Goal: Task Accomplishment & Management: Complete application form

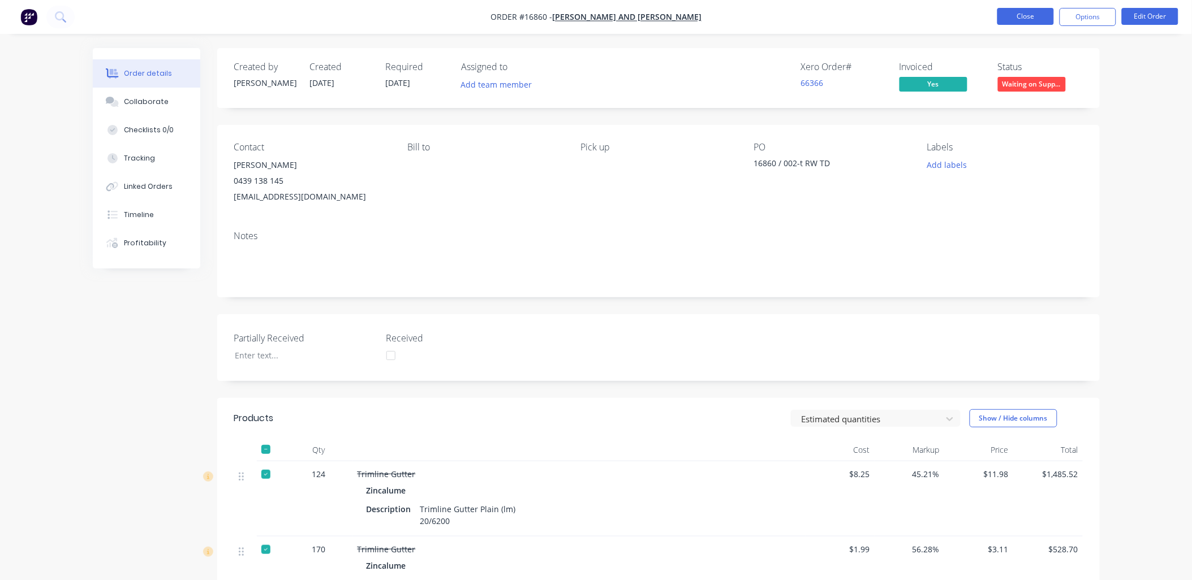
click at [1024, 12] on button "Close" at bounding box center [1025, 16] width 57 height 17
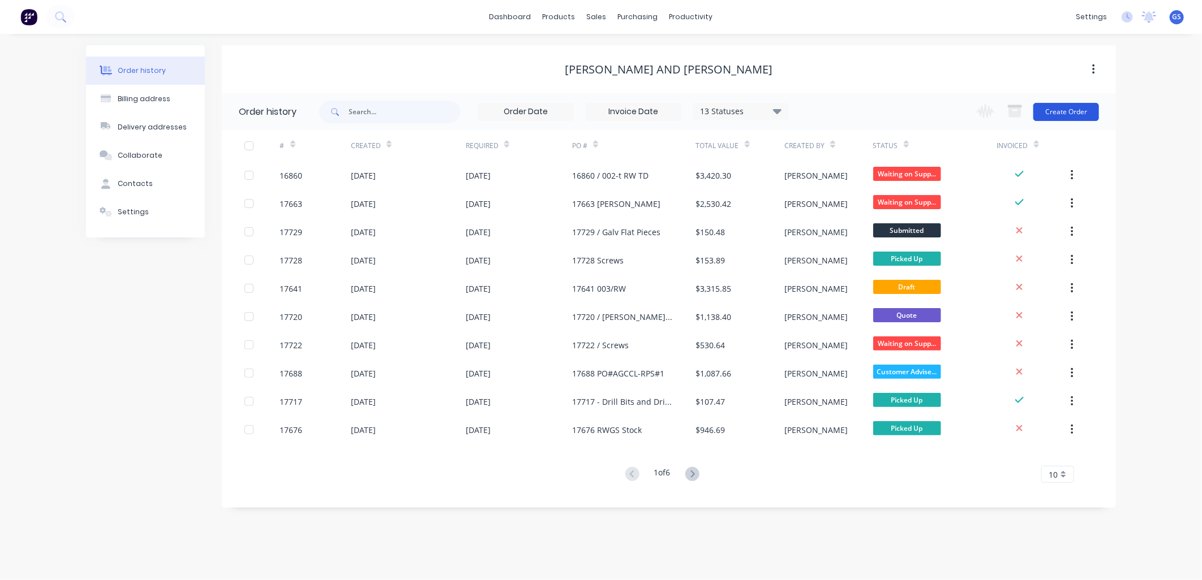
click at [1061, 111] on button "Create Order" at bounding box center [1066, 112] width 66 height 18
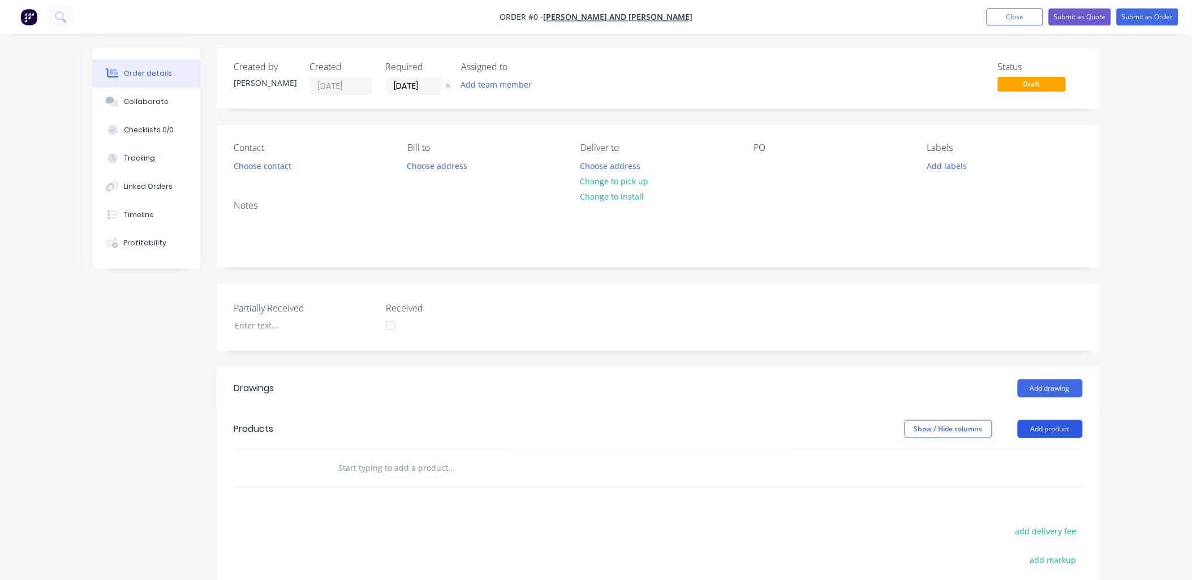
click at [1062, 427] on button "Add product" at bounding box center [1050, 429] width 65 height 18
click at [1019, 456] on div "Product catalogue" at bounding box center [1028, 458] width 87 height 16
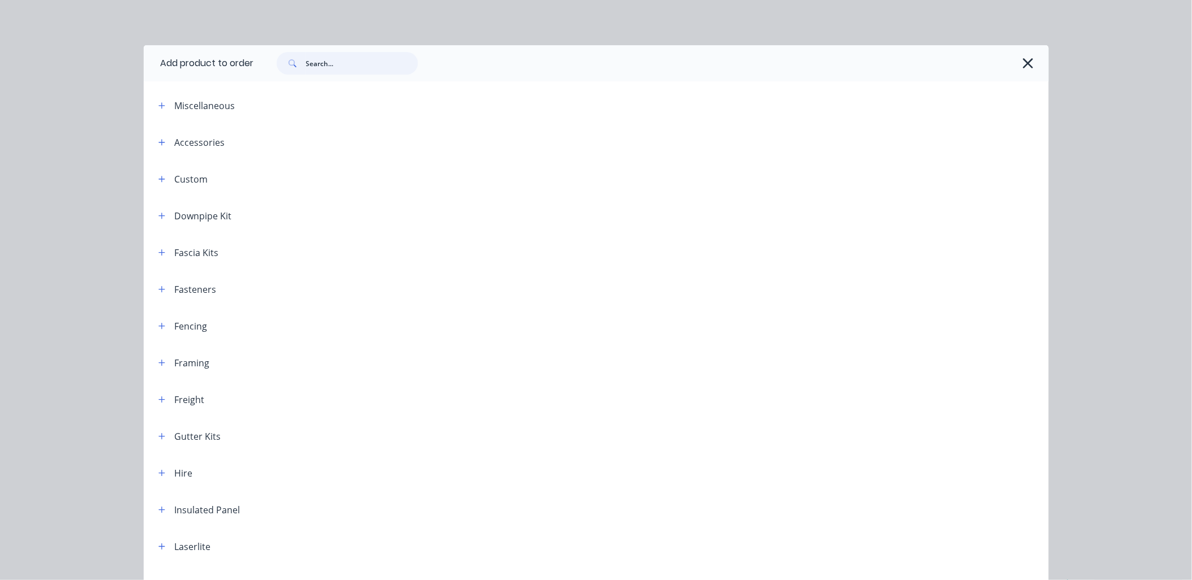
click at [317, 63] on input "text" at bounding box center [362, 63] width 112 height 23
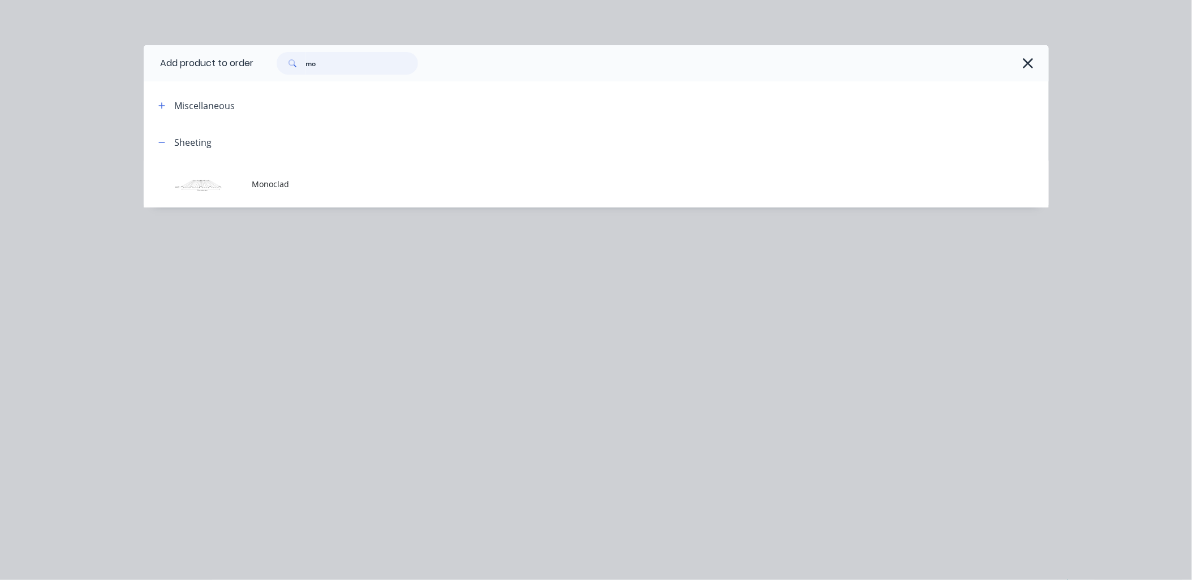
type input "m"
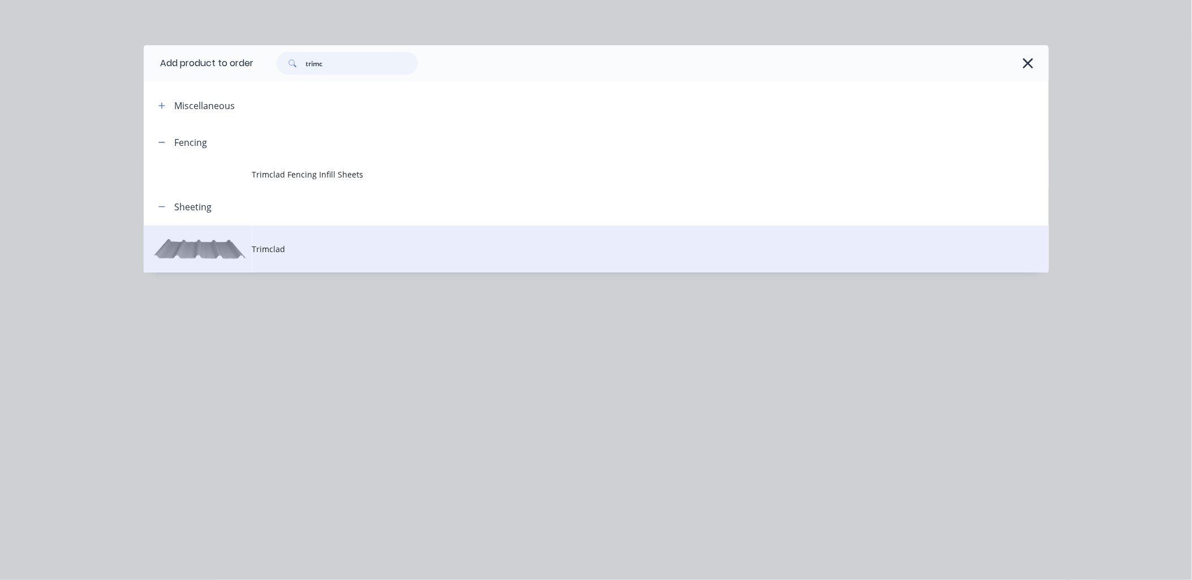
type input "trimc"
click at [281, 247] on span "Trimclad" at bounding box center [570, 249] width 637 height 12
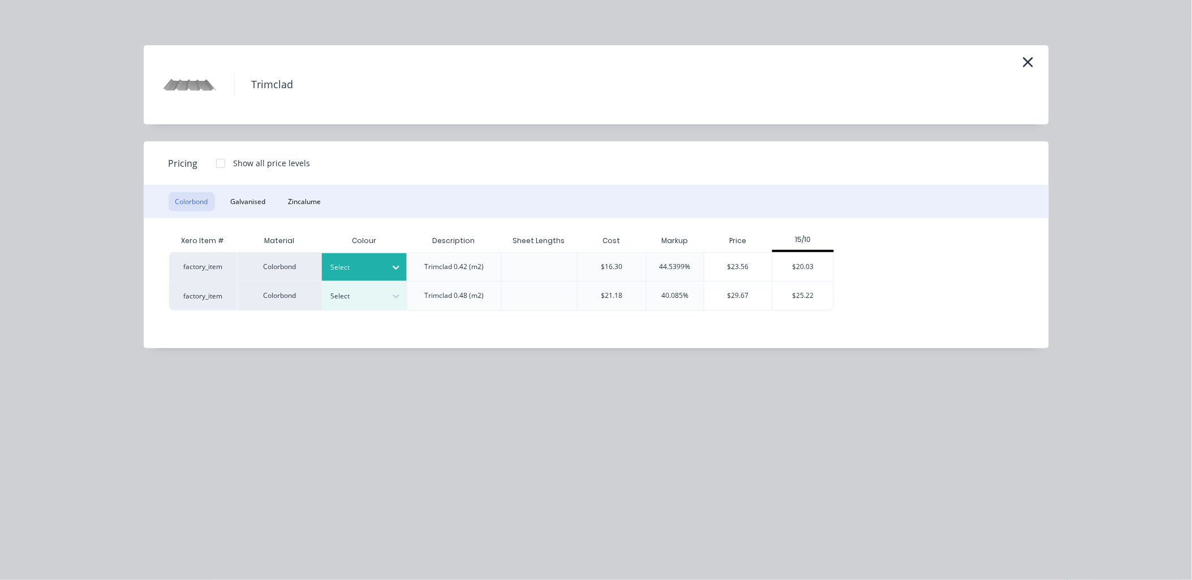
click at [394, 267] on icon at bounding box center [396, 268] width 7 height 4
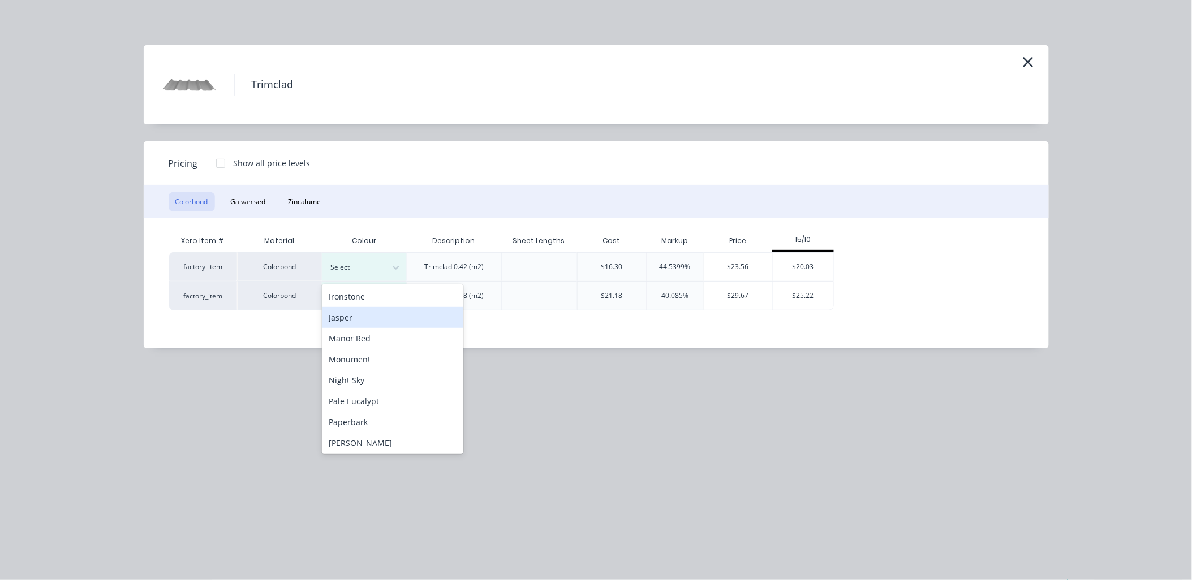
scroll to position [251, 0]
click at [386, 378] on div "Paperbark" at bounding box center [392, 381] width 141 height 21
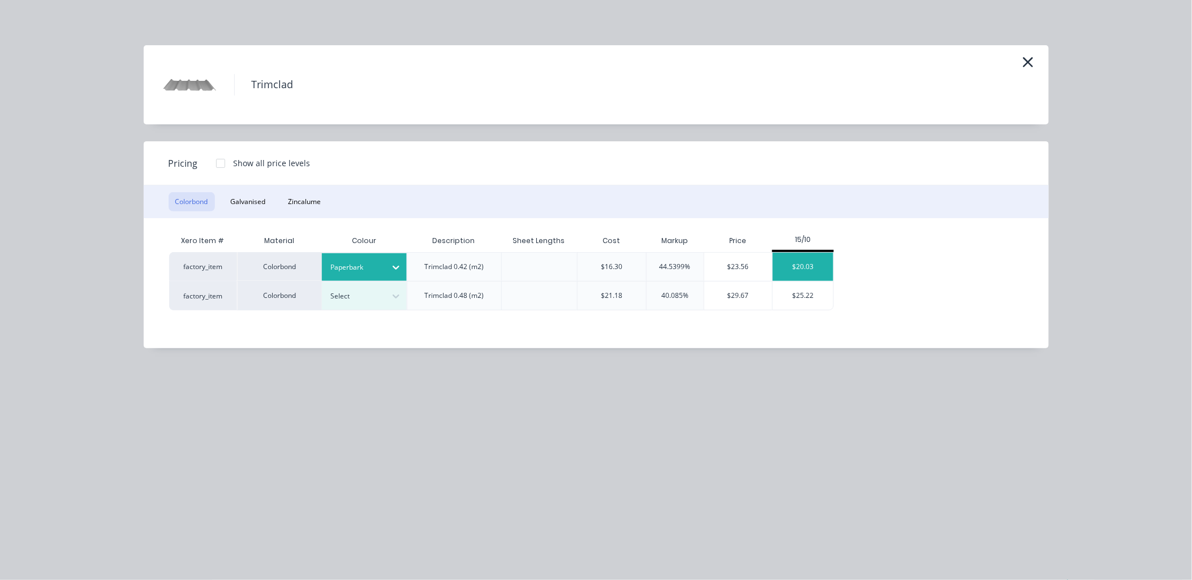
click at [807, 265] on div "$20.03" at bounding box center [803, 267] width 61 height 28
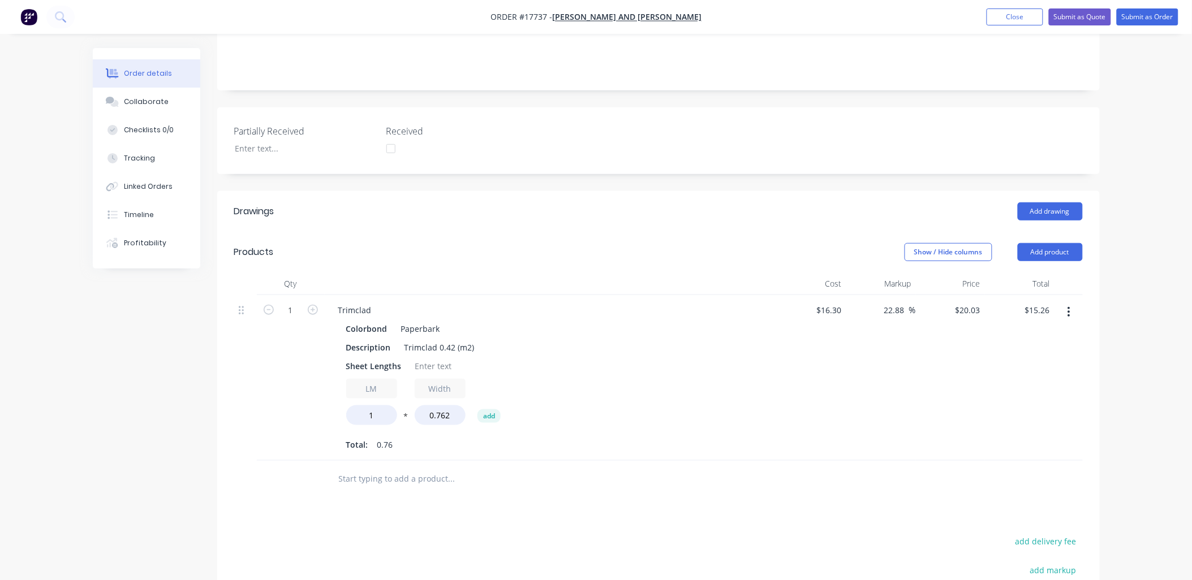
scroll to position [188, 0]
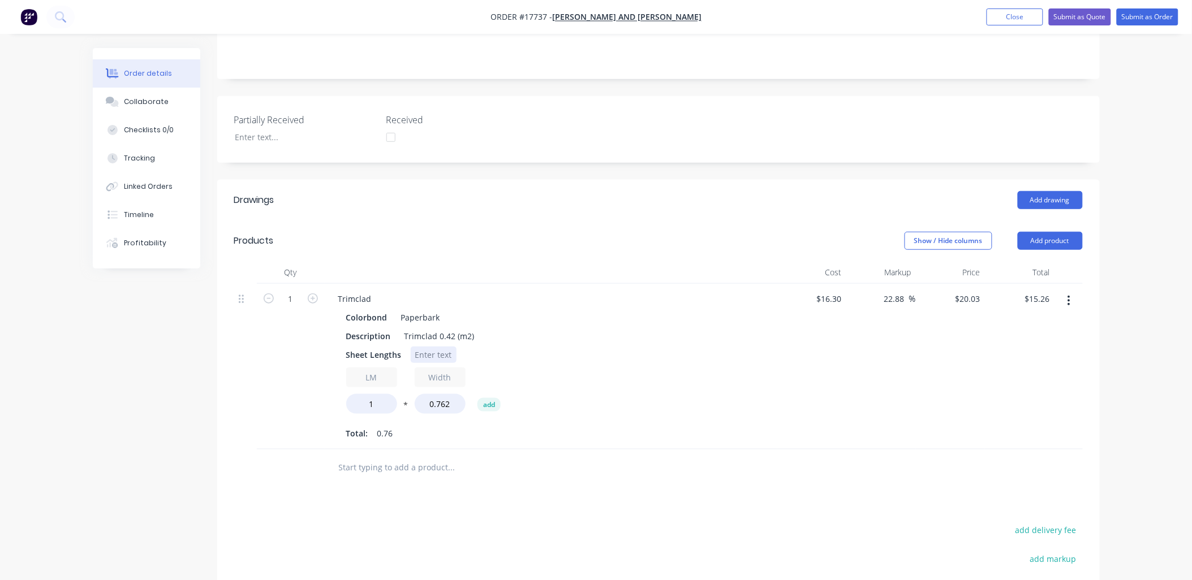
click at [430, 351] on div at bounding box center [434, 355] width 46 height 16
type input "31.5"
type input "$480.78"
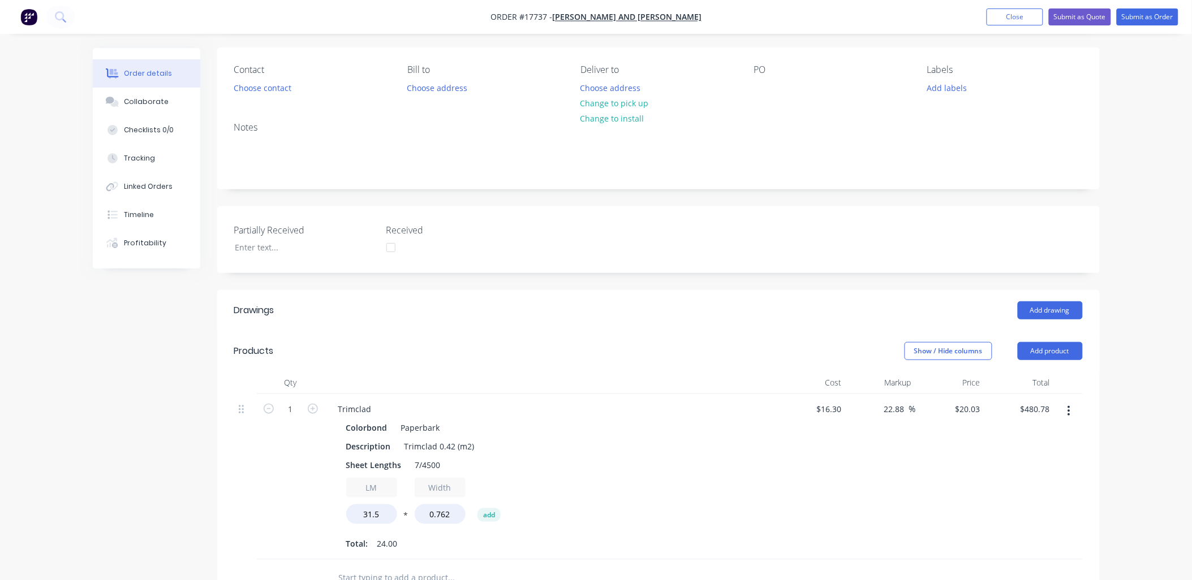
scroll to position [0, 0]
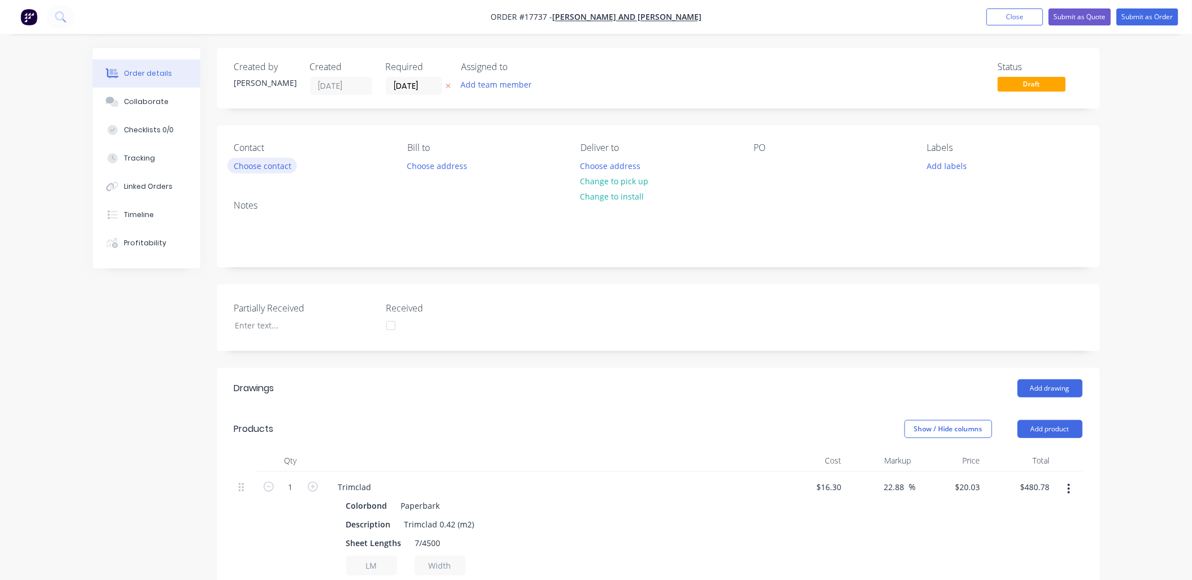
click at [277, 166] on button "Choose contact" at bounding box center [262, 165] width 70 height 15
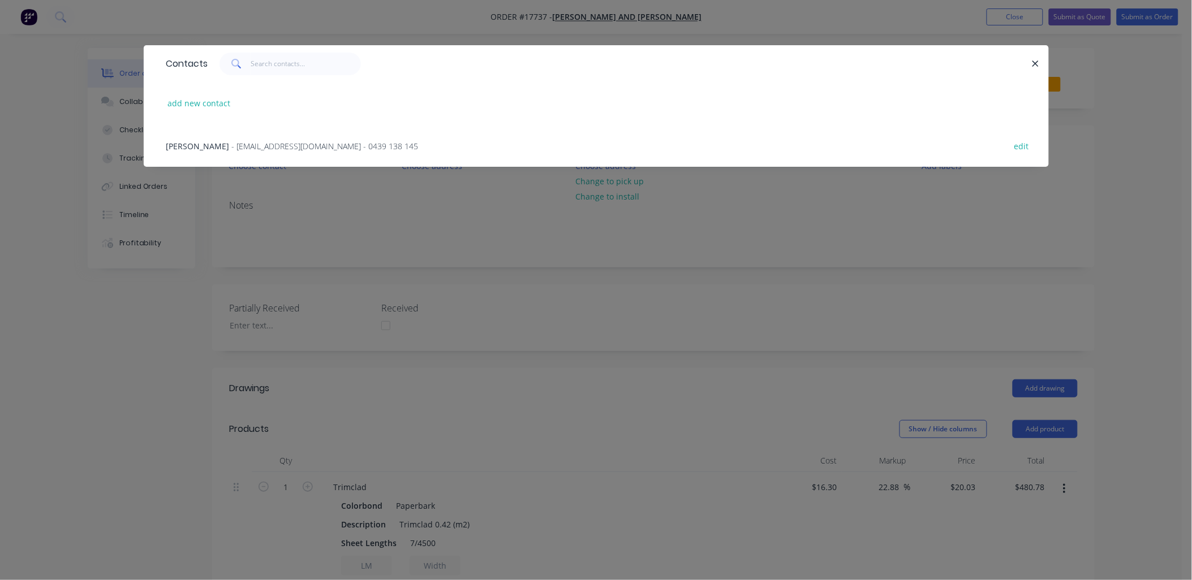
click at [278, 143] on span "- rainwatergoodsandservices@outlook.com.au - 0439 138 145" at bounding box center [325, 146] width 187 height 11
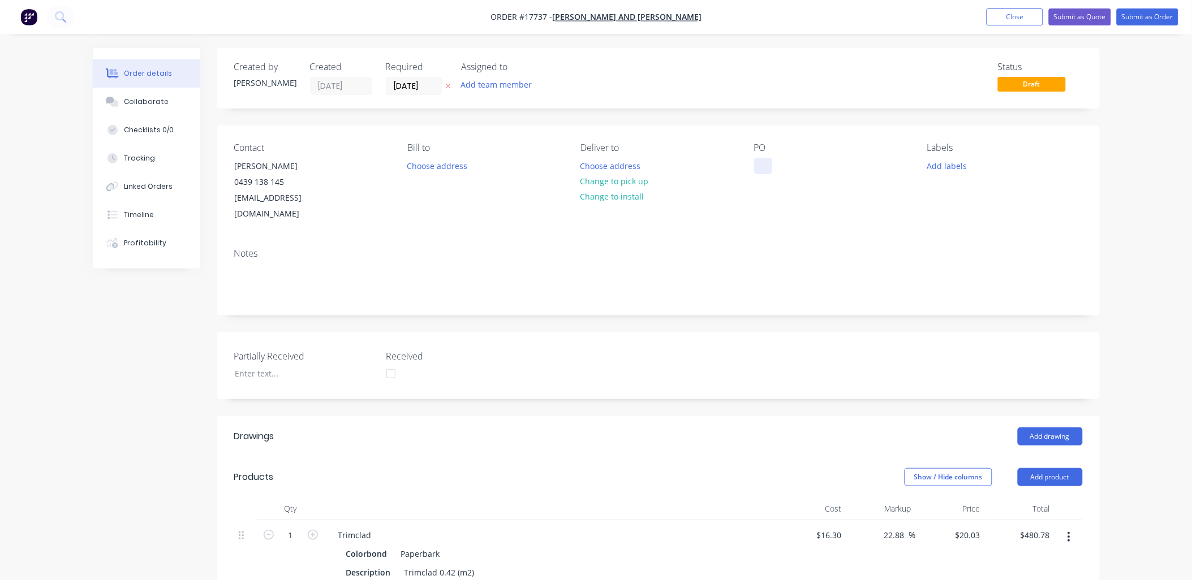
click at [759, 167] on div at bounding box center [763, 166] width 18 height 16
click at [1078, 16] on button "Submit as Quote" at bounding box center [1080, 16] width 62 height 17
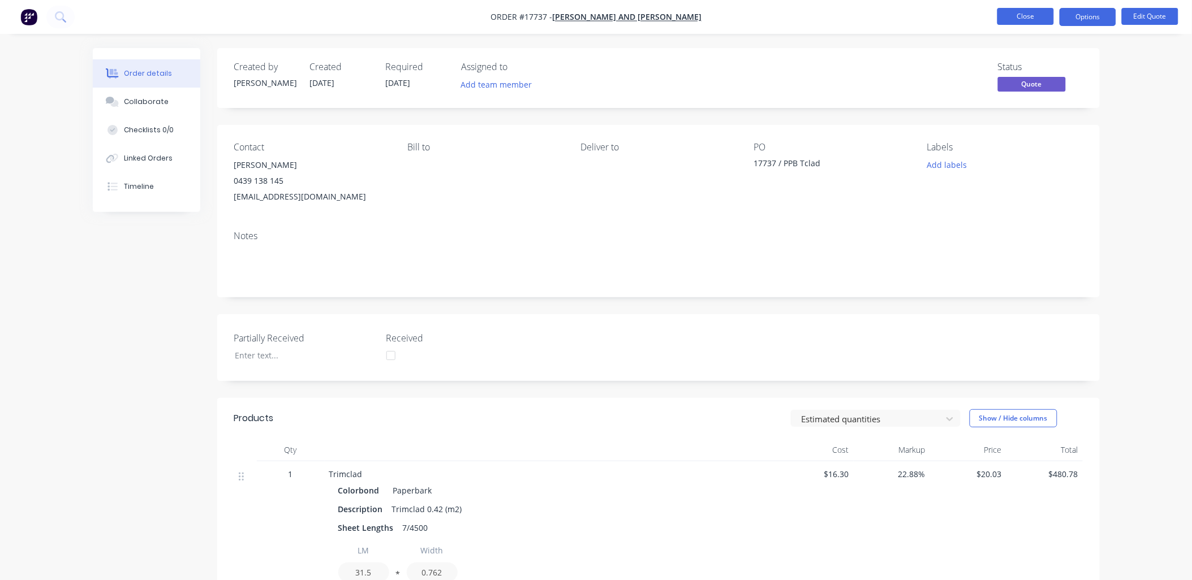
click at [1017, 14] on button "Close" at bounding box center [1025, 16] width 57 height 17
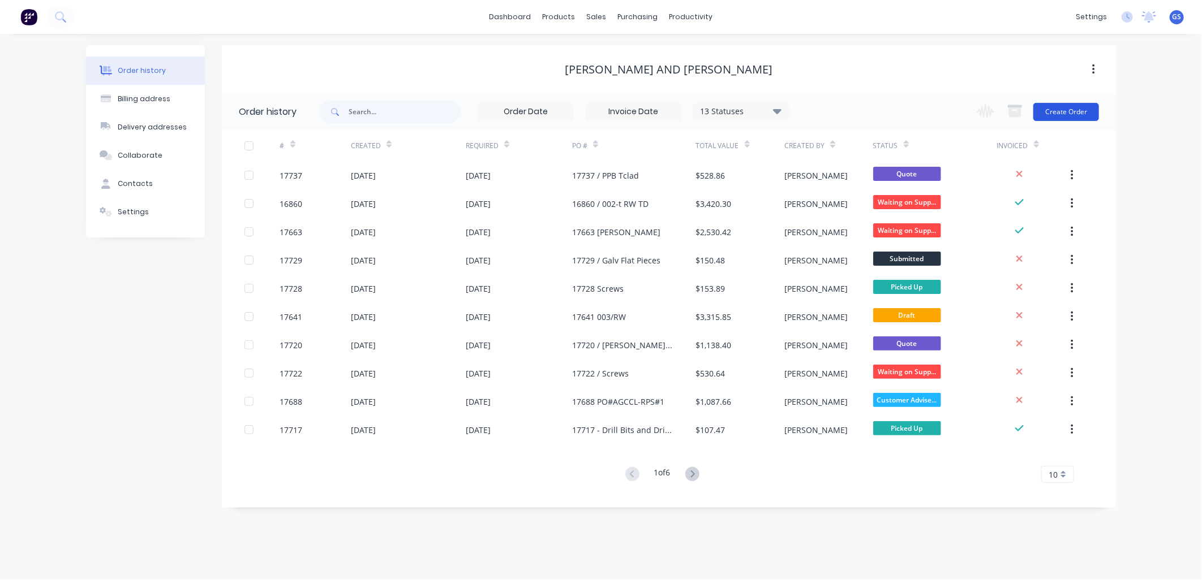
click at [1050, 106] on button "Create Order" at bounding box center [1066, 112] width 66 height 18
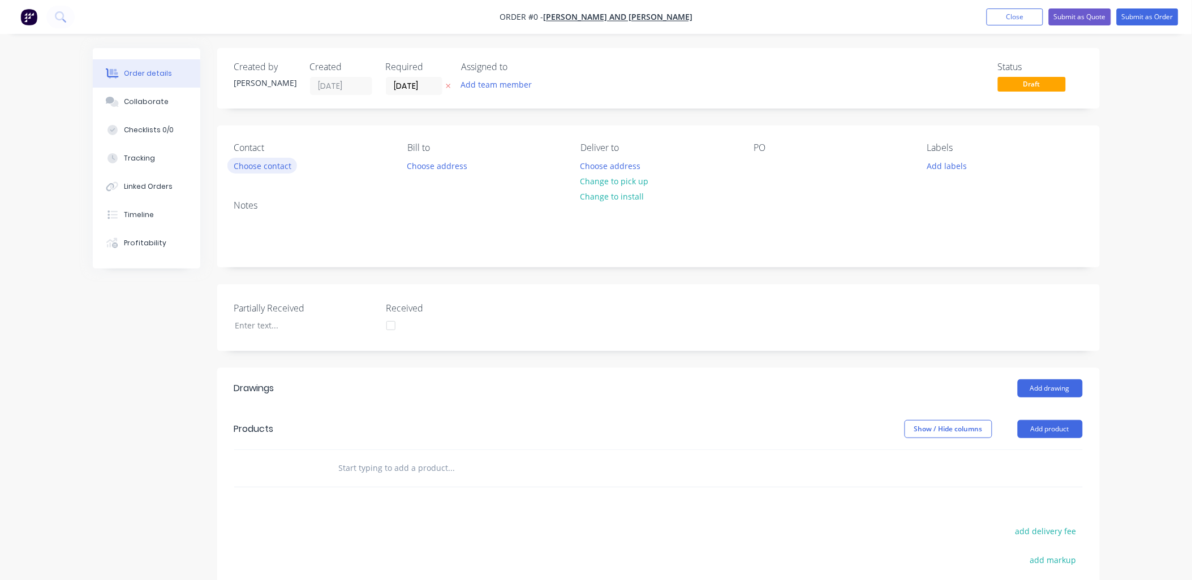
click at [289, 166] on button "Choose contact" at bounding box center [262, 165] width 70 height 15
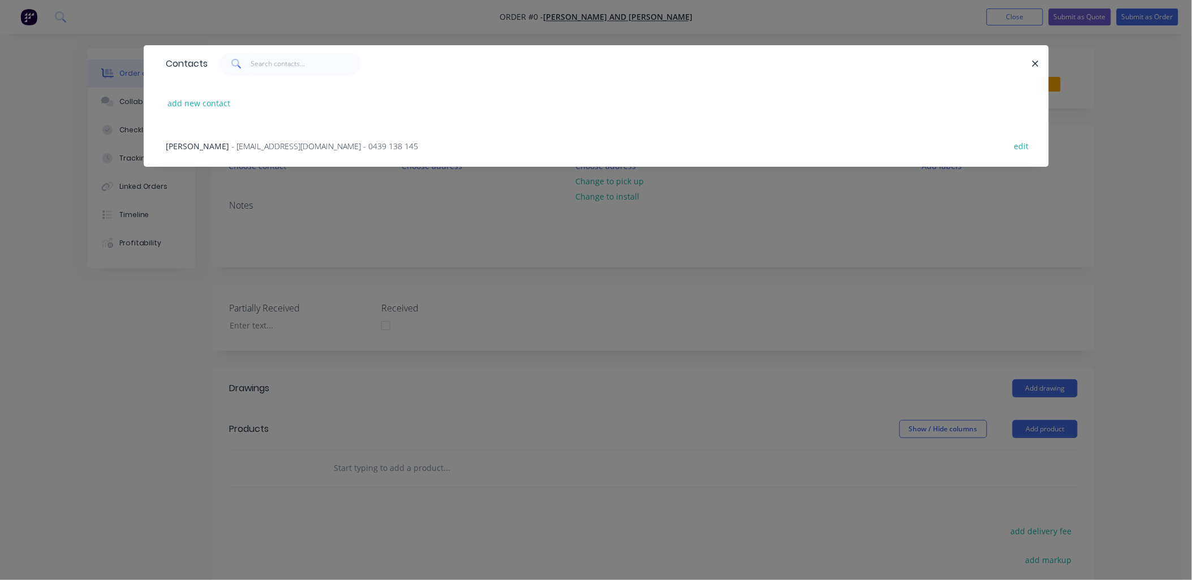
click at [331, 145] on span "- rainwatergoodsandservices@outlook.com.au - 0439 138 145" at bounding box center [325, 146] width 187 height 11
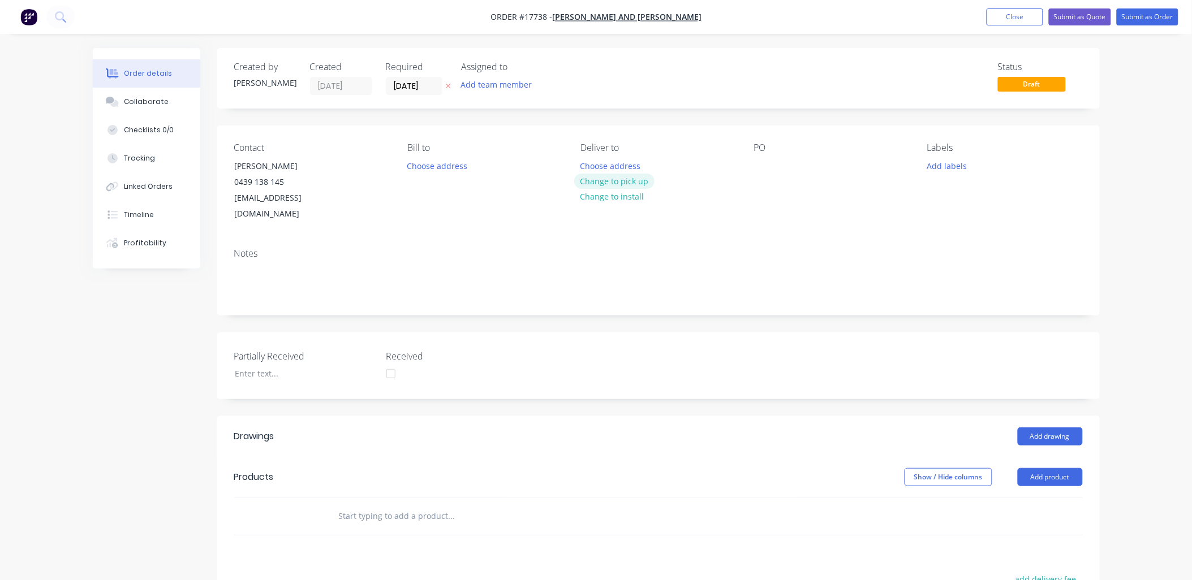
click at [629, 175] on button "Change to pick up" at bounding box center [614, 181] width 80 height 15
click at [759, 161] on div at bounding box center [763, 166] width 18 height 16
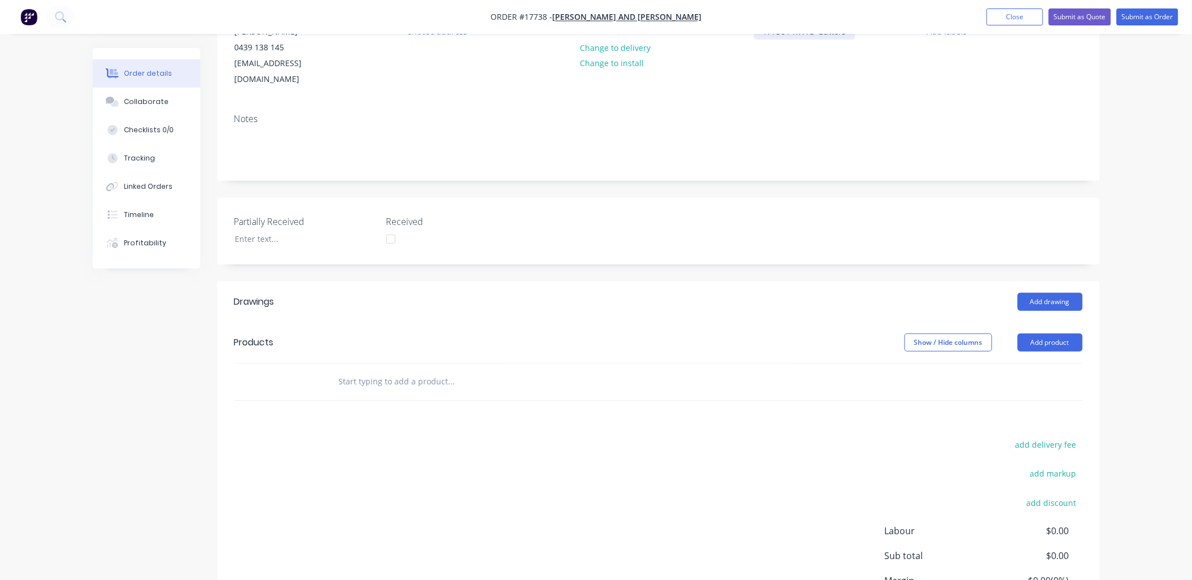
scroll to position [228, 0]
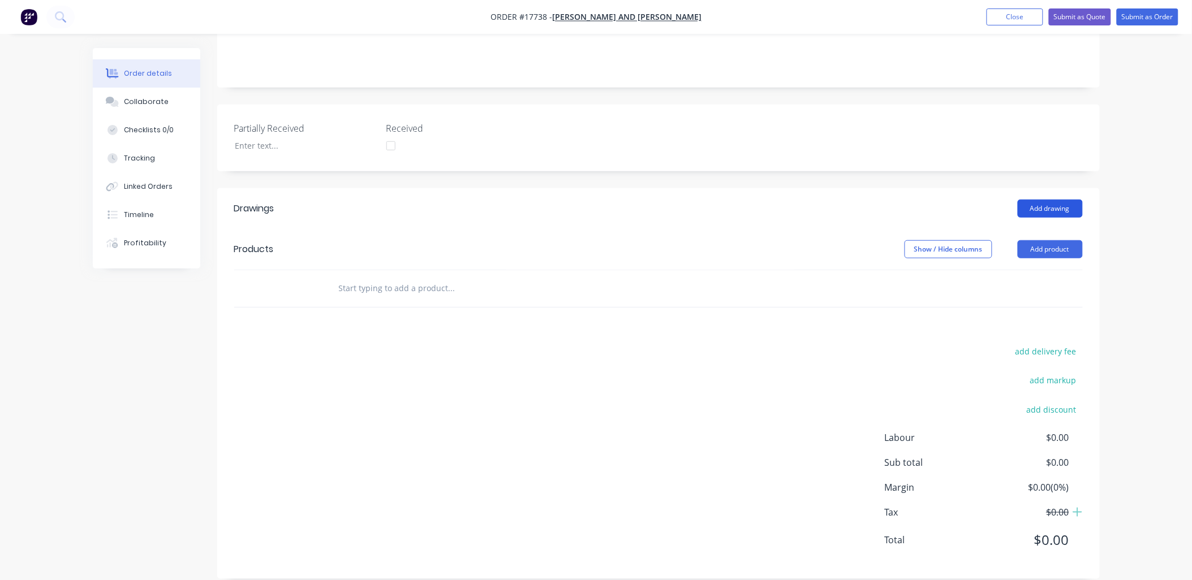
click at [1044, 200] on button "Add drawing" at bounding box center [1050, 209] width 65 height 18
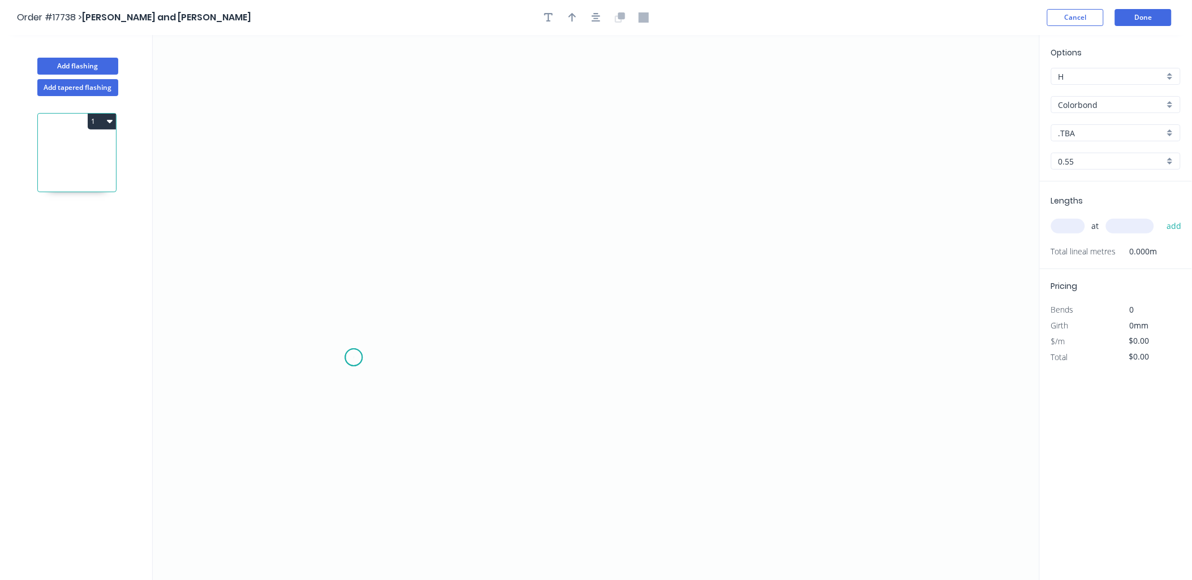
click at [354, 358] on icon "0" at bounding box center [596, 308] width 887 height 546
click at [401, 355] on icon "0" at bounding box center [596, 308] width 887 height 546
click at [414, 324] on icon at bounding box center [408, 340] width 14 height 35
drag, startPoint x: 550, startPoint y: 321, endPoint x: 563, endPoint y: 332, distance: 16.4
click at [551, 321] on icon "0 ? ? ? º" at bounding box center [596, 308] width 887 height 546
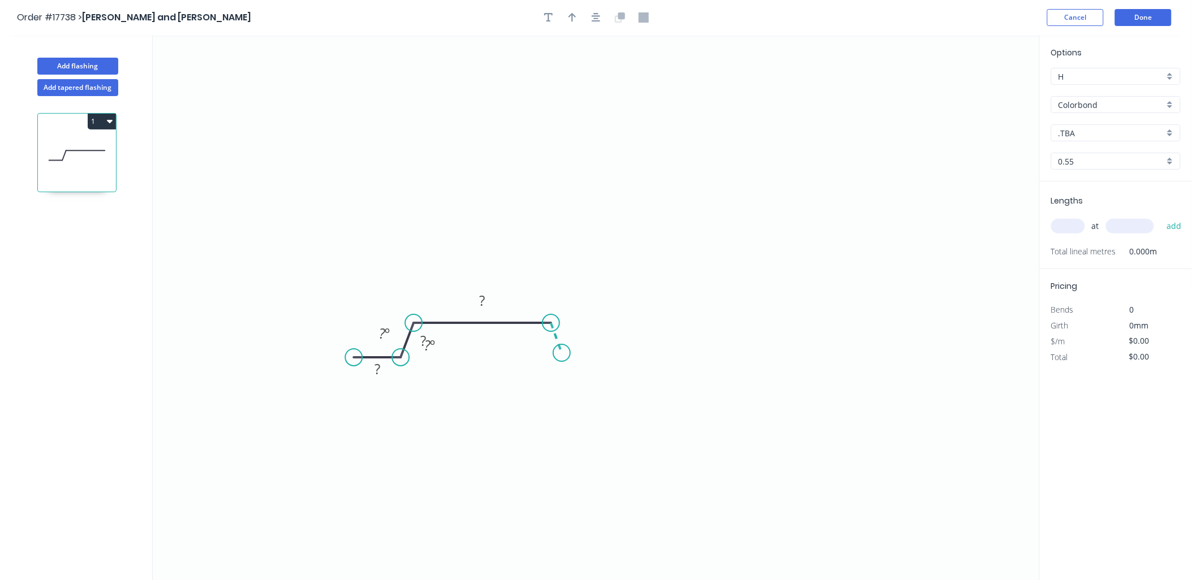
click at [562, 354] on icon "0 ? ? ? ? º ? º" at bounding box center [596, 308] width 887 height 546
click at [611, 352] on icon "0 ? ? ? ? ? º ? º ? º" at bounding box center [596, 308] width 887 height 546
click at [439, 345] on rect at bounding box center [430, 346] width 23 height 16
click at [476, 385] on div "Hide angle" at bounding box center [498, 383] width 114 height 23
drag, startPoint x: 560, startPoint y: 381, endPoint x: 557, endPoint y: 360, distance: 20.6
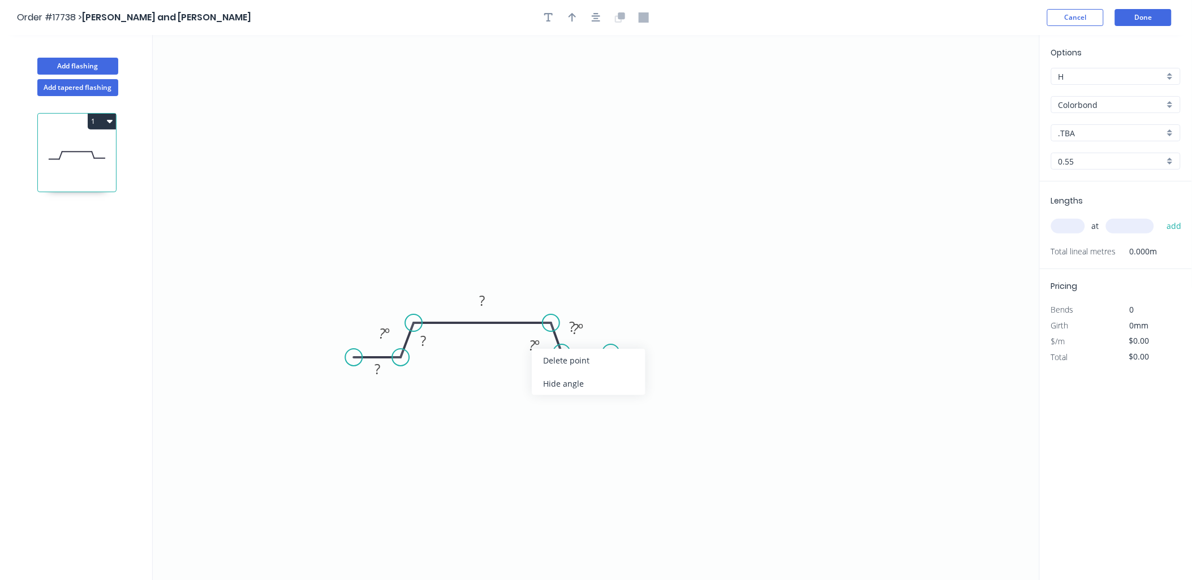
click at [559, 380] on div "Hide angle" at bounding box center [589, 383] width 114 height 23
drag, startPoint x: 615, startPoint y: 368, endPoint x: 562, endPoint y: 363, distance: 53.5
click at [609, 365] on div "Hide angle" at bounding box center [644, 366] width 114 height 23
click at [385, 331] on text "? º" at bounding box center [384, 333] width 11 height 19
drag, startPoint x: 393, startPoint y: 324, endPoint x: 349, endPoint y: 244, distance: 90.7
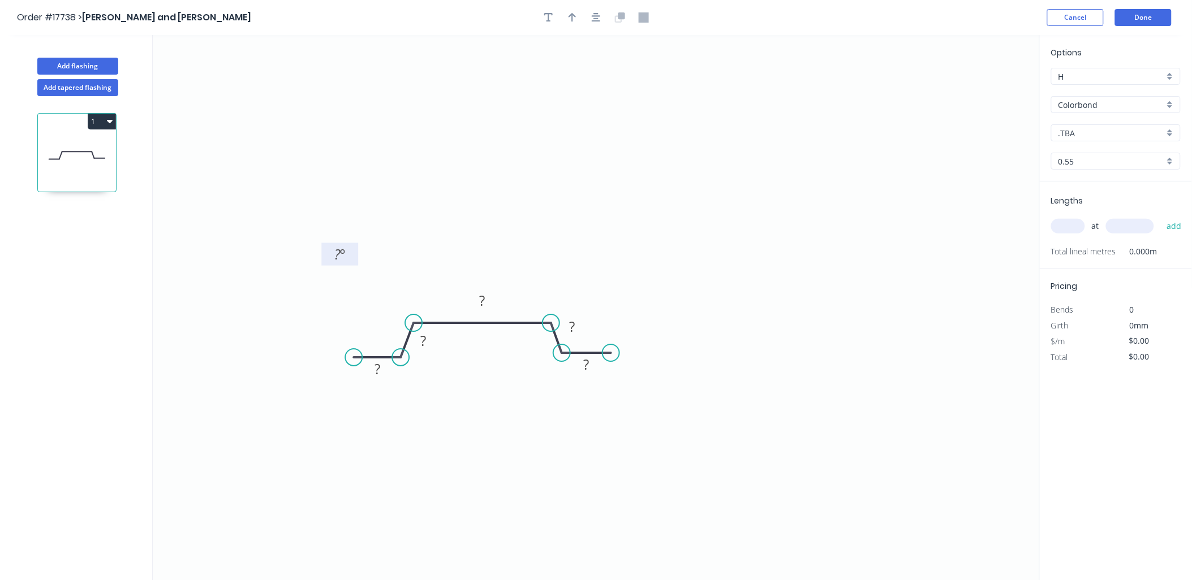
click at [349, 244] on rect at bounding box center [339, 254] width 37 height 23
click at [340, 261] on tspan "?" at bounding box center [338, 254] width 6 height 19
drag, startPoint x: 377, startPoint y: 364, endPoint x: 326, endPoint y: 541, distance: 184.2
click at [377, 366] on tspan "?" at bounding box center [377, 369] width 6 height 19
type input "$13.34"
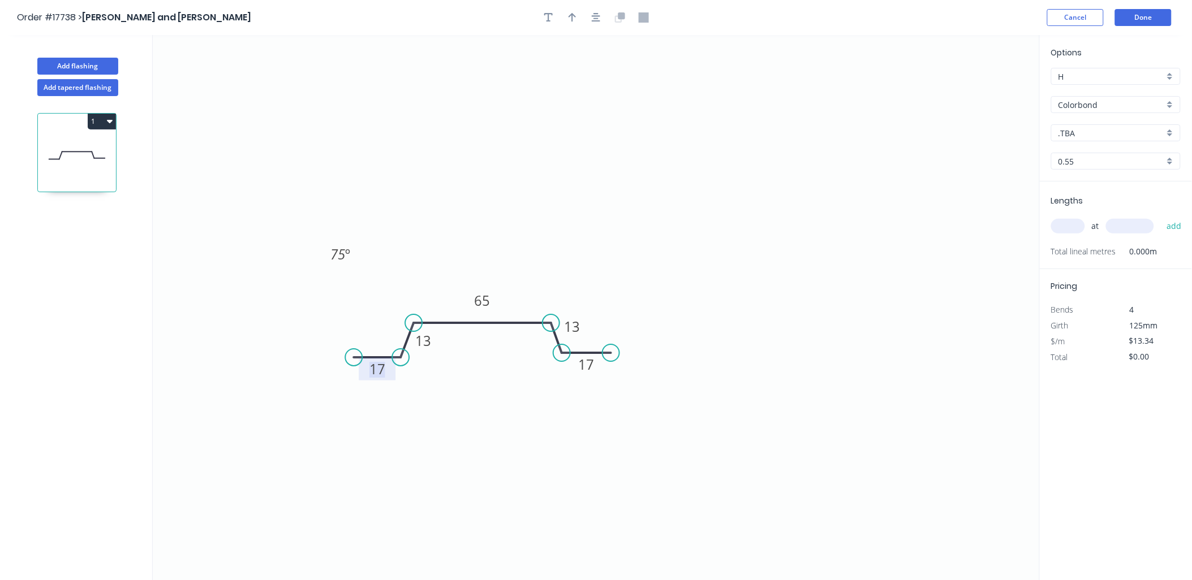
drag, startPoint x: 569, startPoint y: 21, endPoint x: 871, endPoint y: 170, distance: 337.2
click at [871, 170] on div "Order #17738 > Jay and Penny Sargeant Cancel Done Add flashing Add tapered flas…" at bounding box center [596, 300] width 1192 height 601
click at [572, 18] on icon "button" at bounding box center [573, 17] width 8 height 9
drag, startPoint x: 985, startPoint y: 92, endPoint x: 541, endPoint y: 209, distance: 458.7
click at [541, 209] on icon "0 17 13 65 13 17 75 º" at bounding box center [596, 308] width 887 height 546
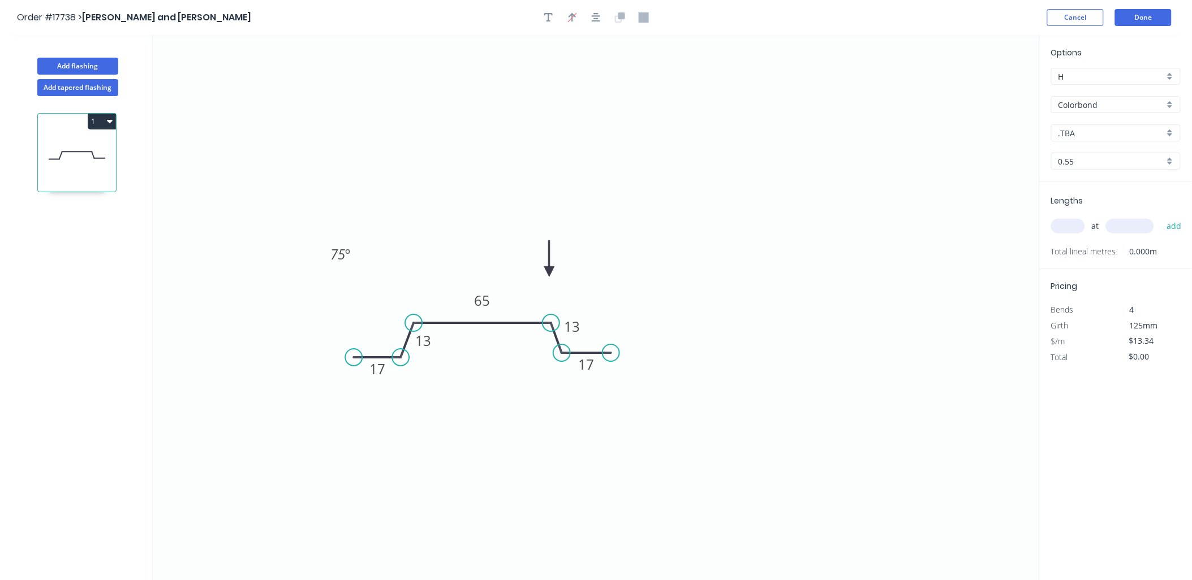
drag, startPoint x: 981, startPoint y: 88, endPoint x: 549, endPoint y: 274, distance: 470.5
click at [549, 274] on icon at bounding box center [549, 258] width 10 height 36
click at [339, 243] on rect at bounding box center [340, 254] width 37 height 23
drag, startPoint x: 394, startPoint y: 292, endPoint x: 387, endPoint y: 285, distance: 10.0
click at [391, 290] on div "Hide angle" at bounding box center [406, 292] width 114 height 23
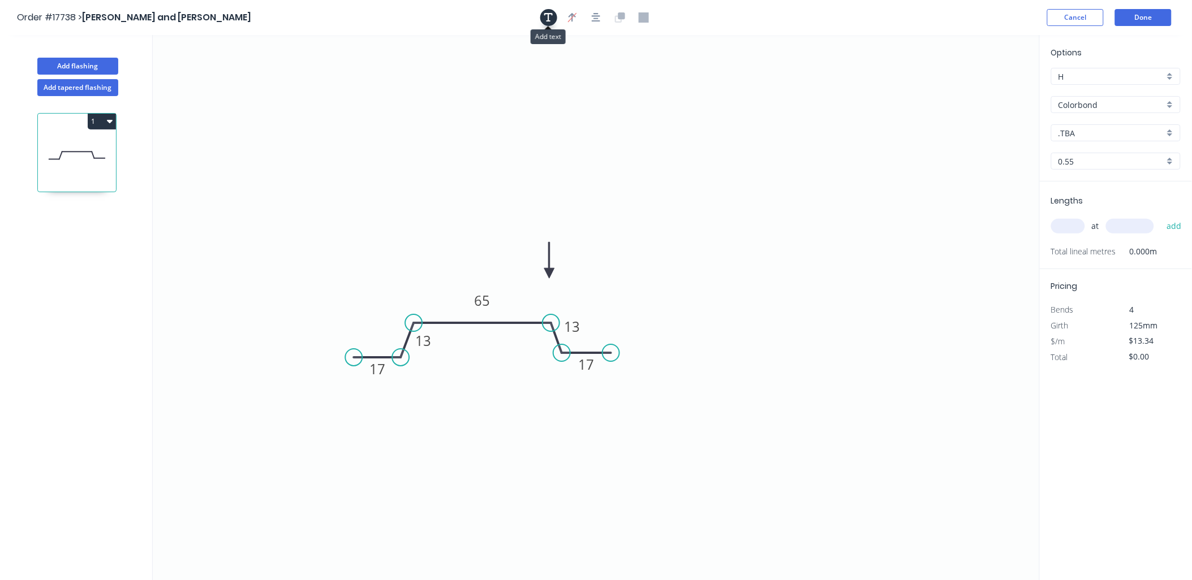
click at [546, 14] on icon "button" at bounding box center [548, 17] width 9 height 9
click at [219, 80] on textarea at bounding box center [226, 80] width 92 height 42
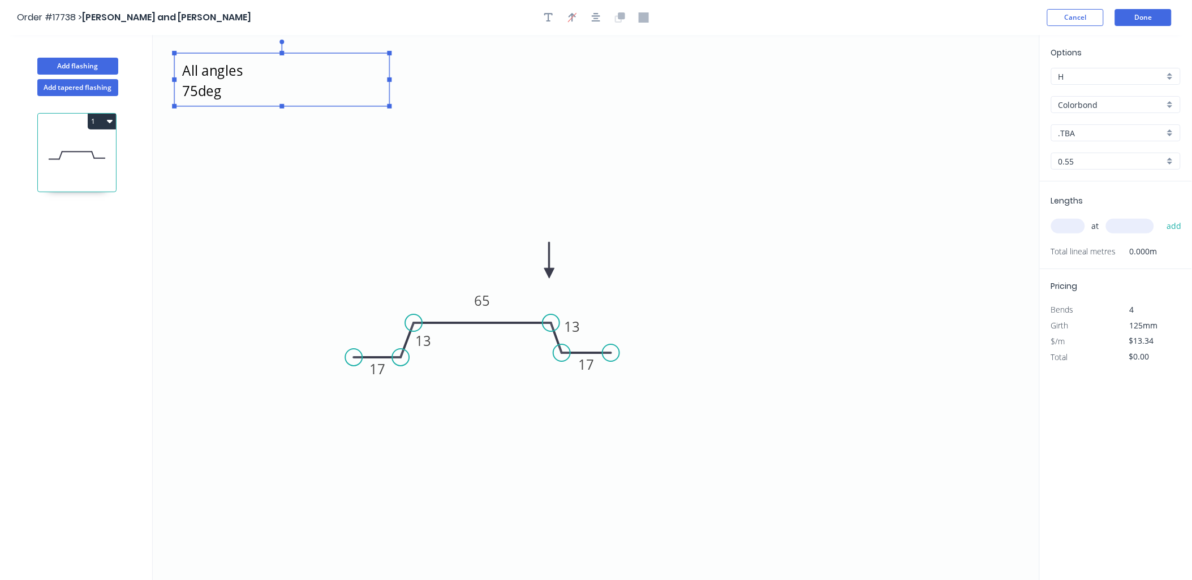
drag, startPoint x: 275, startPoint y: 77, endPoint x: 387, endPoint y: 81, distance: 112.1
click at [387, 81] on icon "All angles 75deg 17 13 65 13 17" at bounding box center [596, 308] width 887 height 546
type textarea "All angles 75deg"
click at [833, 170] on icon "All angles 75deg 17 13 65 13 17" at bounding box center [596, 308] width 887 height 546
click at [1168, 104] on div "Colorbond" at bounding box center [1116, 104] width 130 height 17
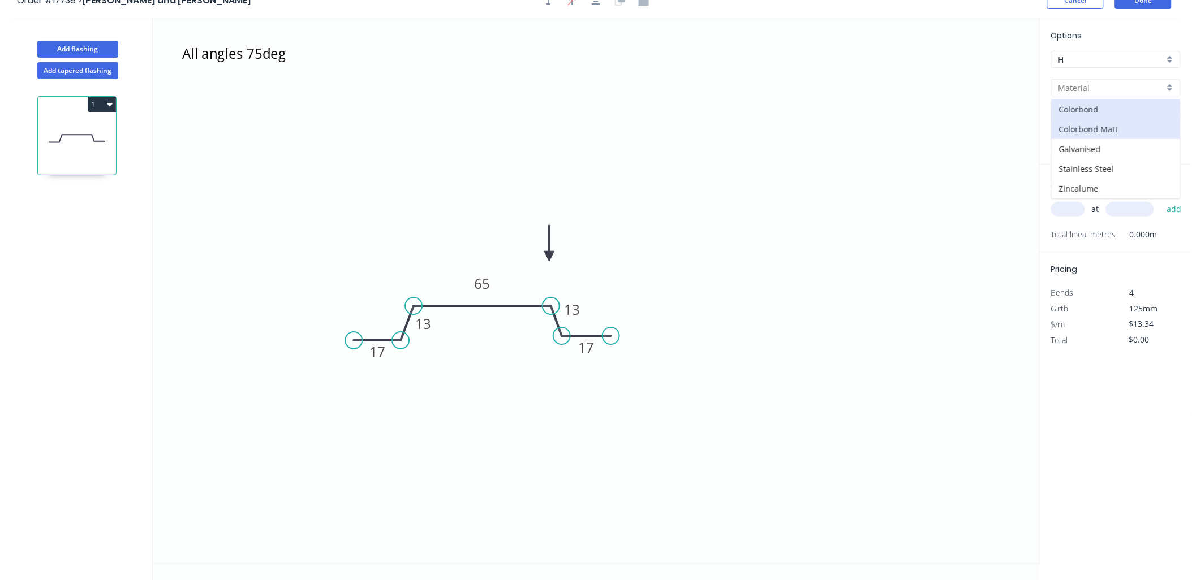
scroll to position [21, 0]
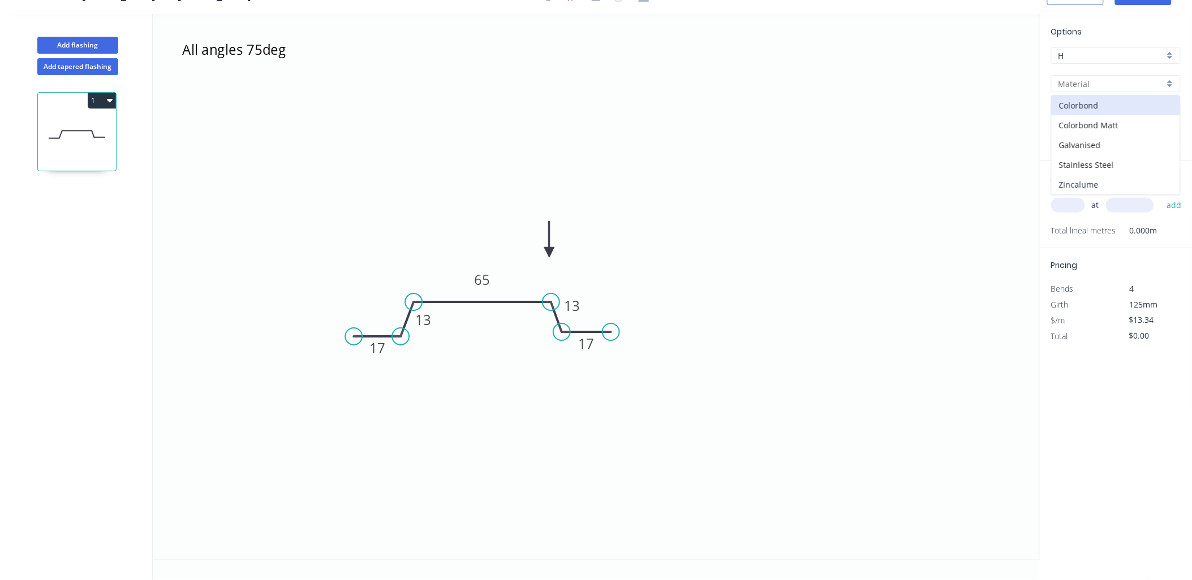
click at [1095, 177] on div "Zincalume" at bounding box center [1116, 185] width 128 height 20
type input "Zincalume"
type input "$11.17"
click at [1067, 207] on input "text" at bounding box center [1068, 205] width 34 height 15
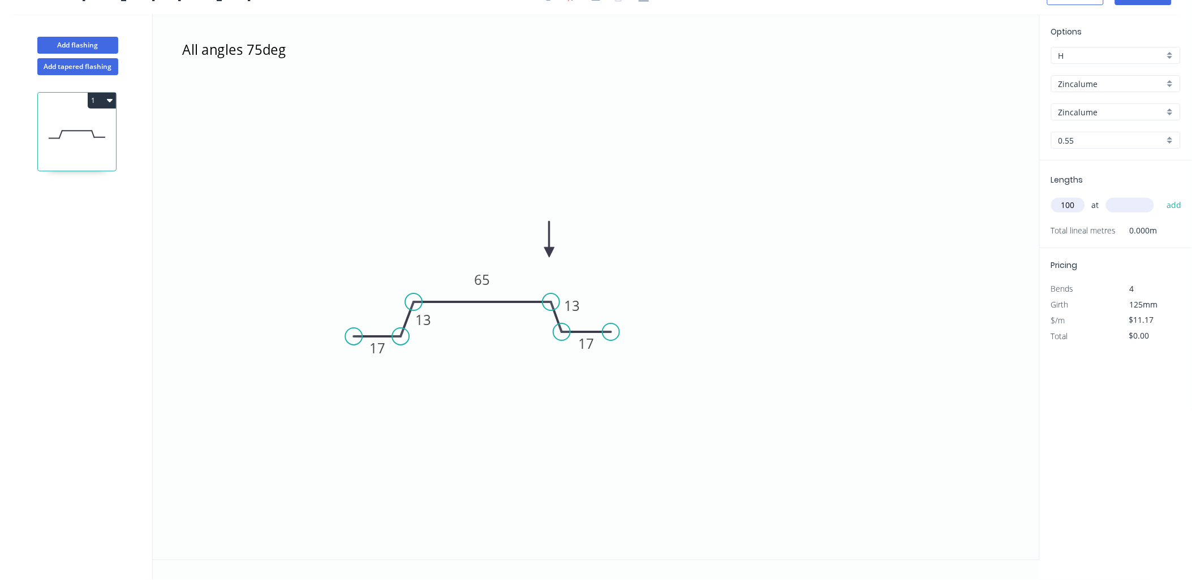
type input "100"
type input "90"
click at [1161, 196] on button "add" at bounding box center [1174, 205] width 27 height 19
type input "$1,117.00"
click at [1169, 139] on div "0.55" at bounding box center [1116, 140] width 130 height 17
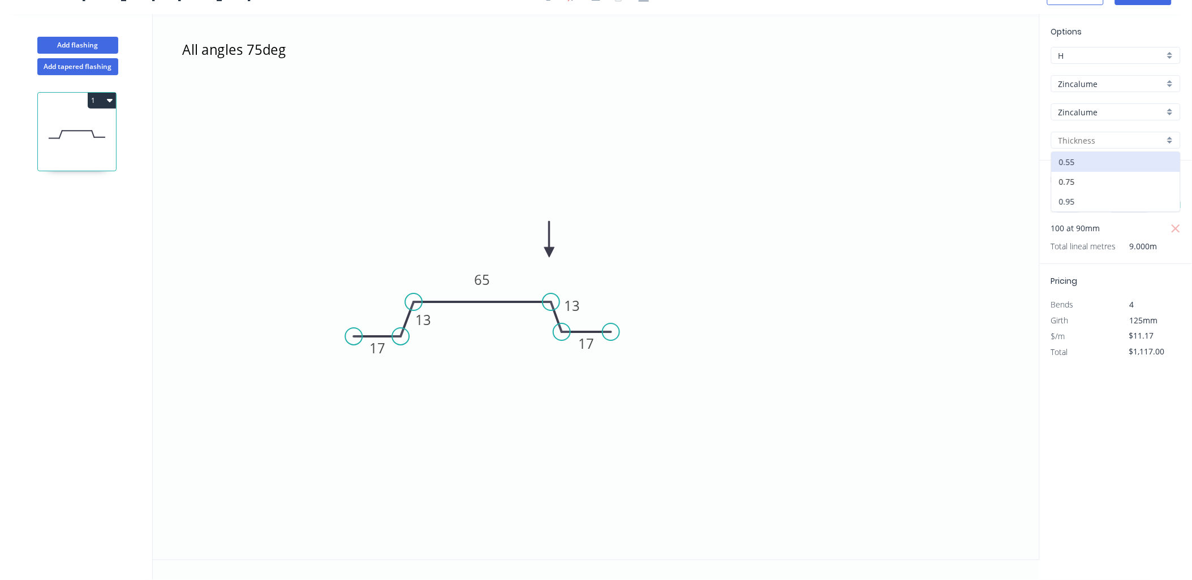
click at [1099, 201] on div "0.95" at bounding box center [1116, 202] width 128 height 20
type input "0.95"
type input "$17.02"
type input "$1,702.00"
click at [882, 167] on icon "All angles 75deg 17 13 65 13 17" at bounding box center [596, 287] width 887 height 546
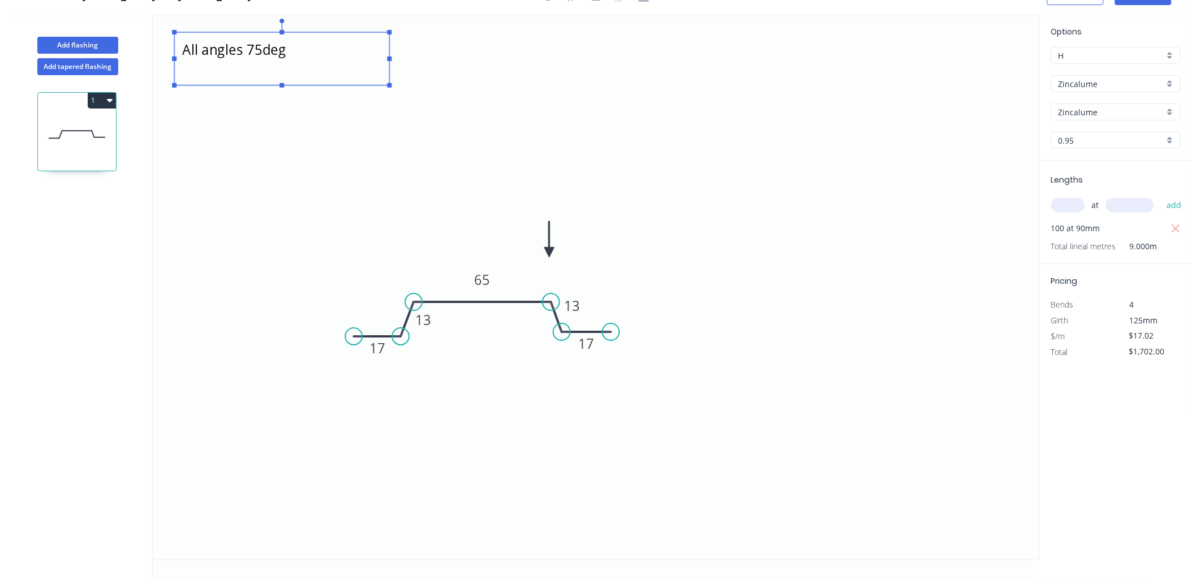
drag, startPoint x: 318, startPoint y: 59, endPoint x: 326, endPoint y: 59, distance: 7.4
click at [318, 60] on textarea "All angles 75deg" at bounding box center [282, 59] width 204 height 42
click at [333, 55] on textarea "All angles 75deg" at bounding box center [282, 57] width 204 height 42
click at [326, 48] on textarea "All angles 75deg" at bounding box center [282, 57] width 204 height 42
click at [309, 46] on textarea "All angles 75deg" at bounding box center [282, 57] width 204 height 42
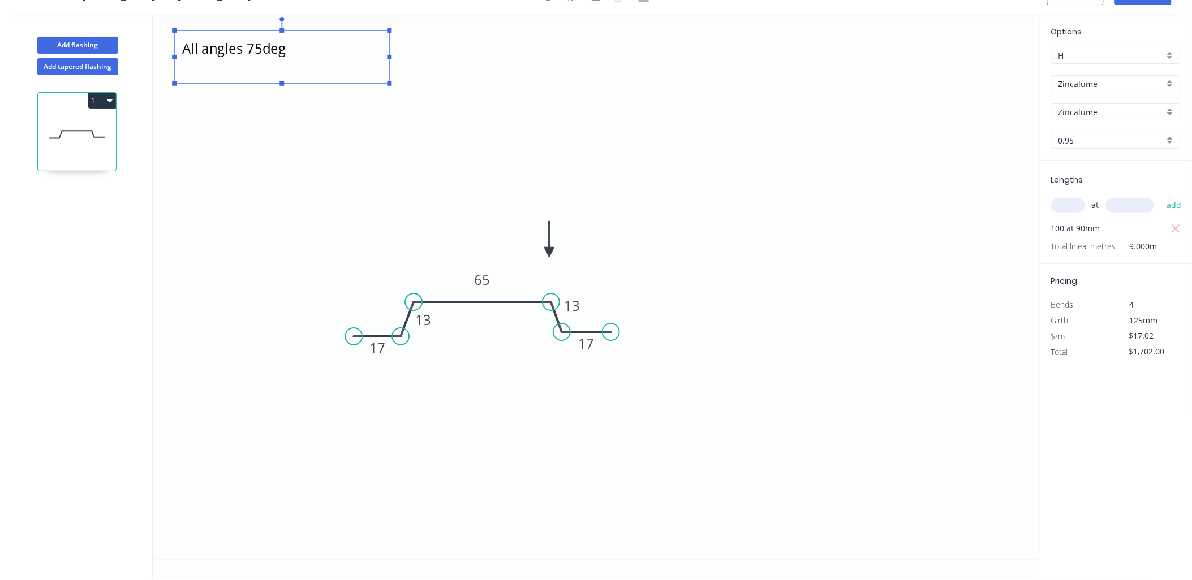
click at [285, 48] on textarea "All angles 75deg" at bounding box center [282, 57] width 204 height 42
click at [536, 75] on icon "All angles 75deg. Galv or Zinc OK. 17 13 65 13 17" at bounding box center [596, 287] width 887 height 546
type textarea "All angles 75deg. Galv or Zinc OK."
drag, startPoint x: 342, startPoint y: 54, endPoint x: 384, endPoint y: 57, distance: 42.0
click at [347, 53] on textarea "All angles 75deg. Galv or Zinc OK." at bounding box center [282, 57] width 204 height 42
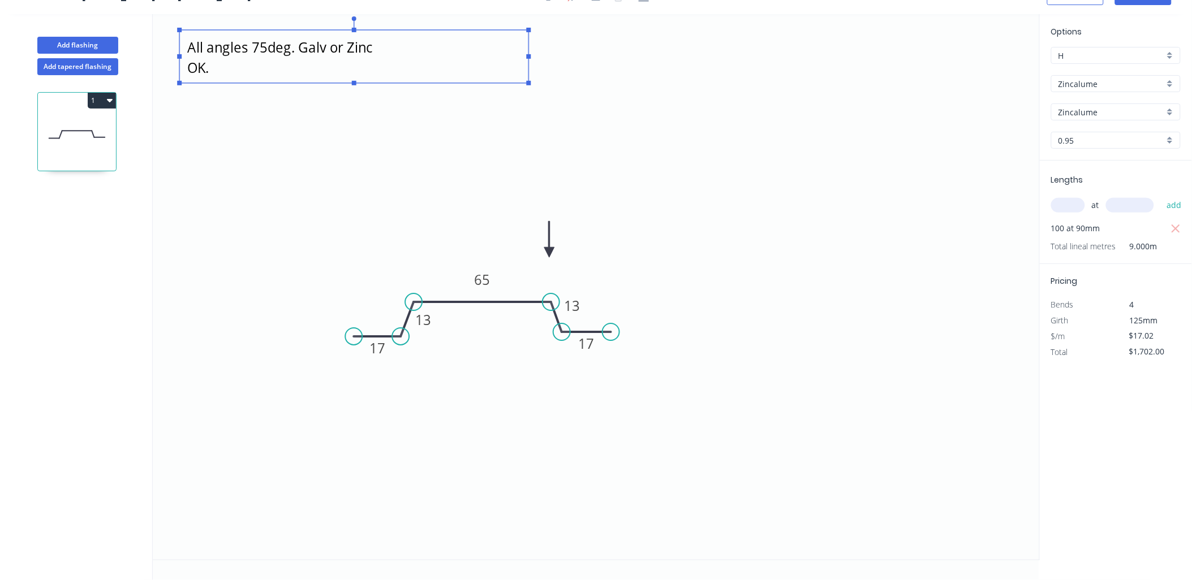
drag, startPoint x: 393, startPoint y: 55, endPoint x: 527, endPoint y: 62, distance: 134.2
click at [527, 62] on icon "All angles 75deg. Galv or Zinc OK. 17 13 65 13 17" at bounding box center [596, 287] width 887 height 546
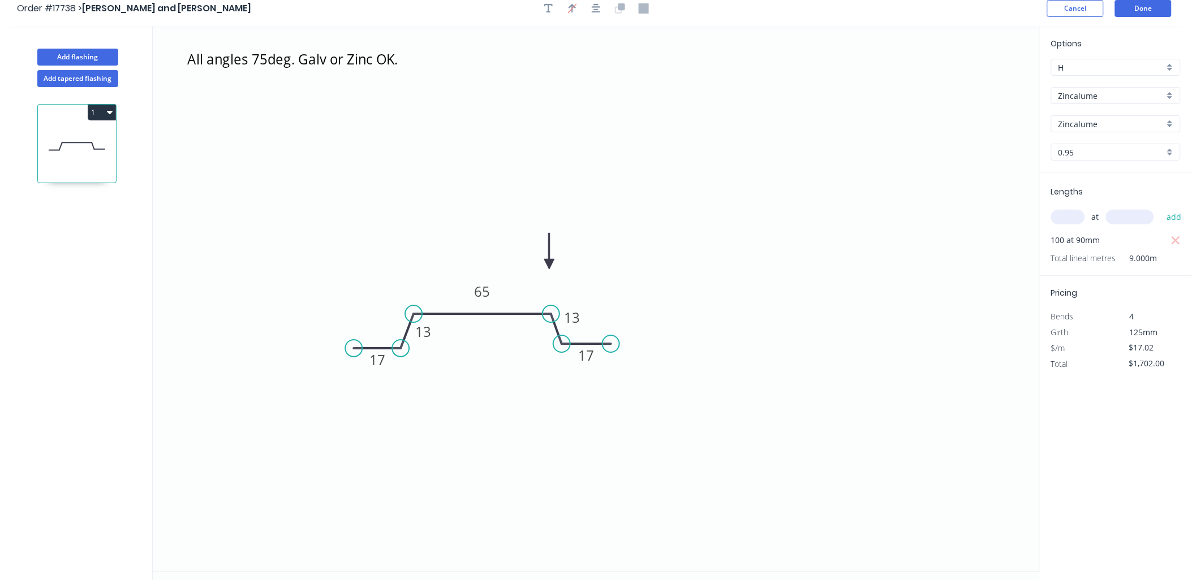
scroll to position [0, 0]
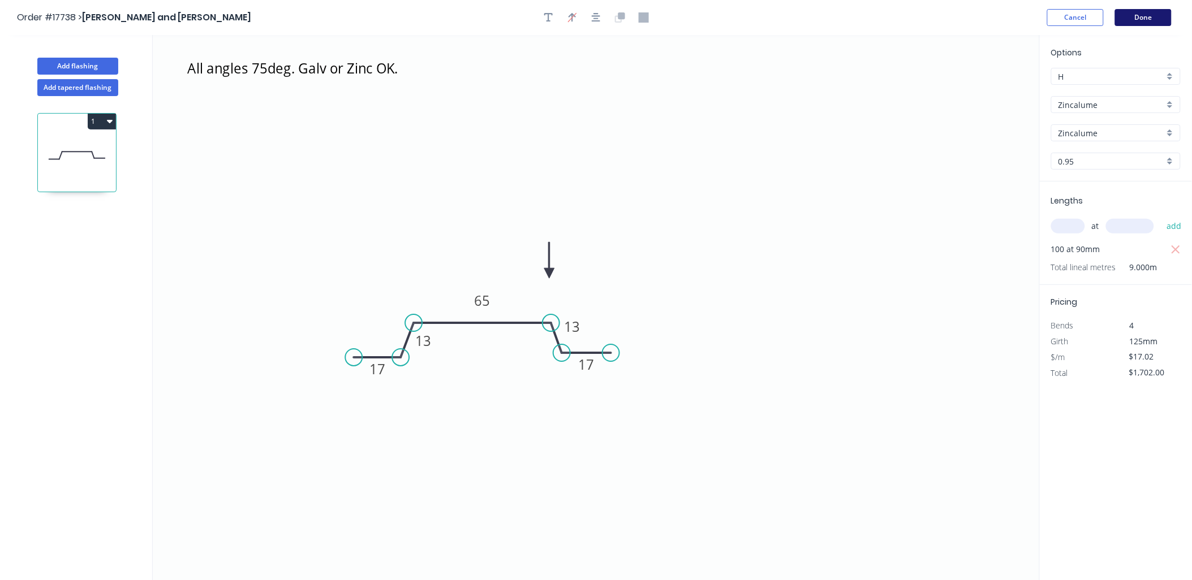
click at [1144, 15] on button "Done" at bounding box center [1143, 17] width 57 height 17
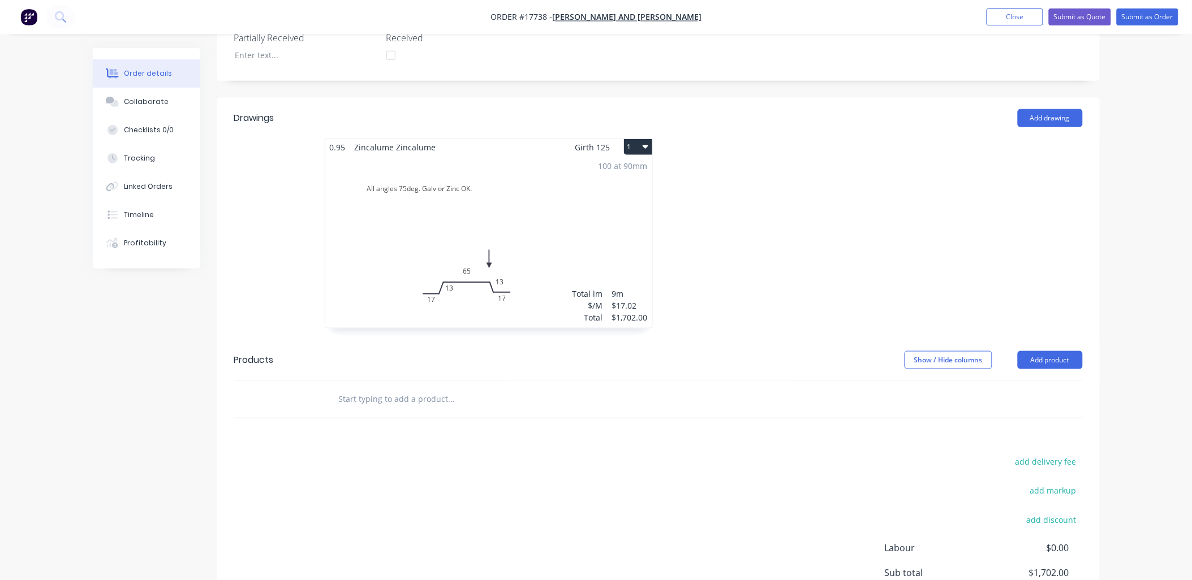
scroll to position [429, 0]
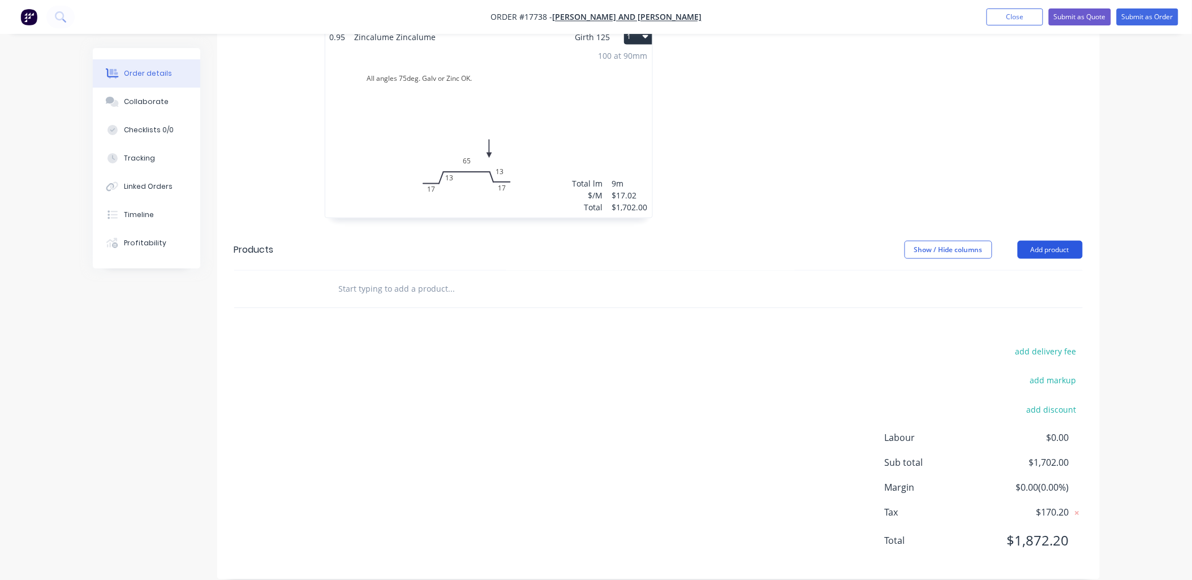
click at [1056, 241] on button "Add product" at bounding box center [1050, 250] width 65 height 18
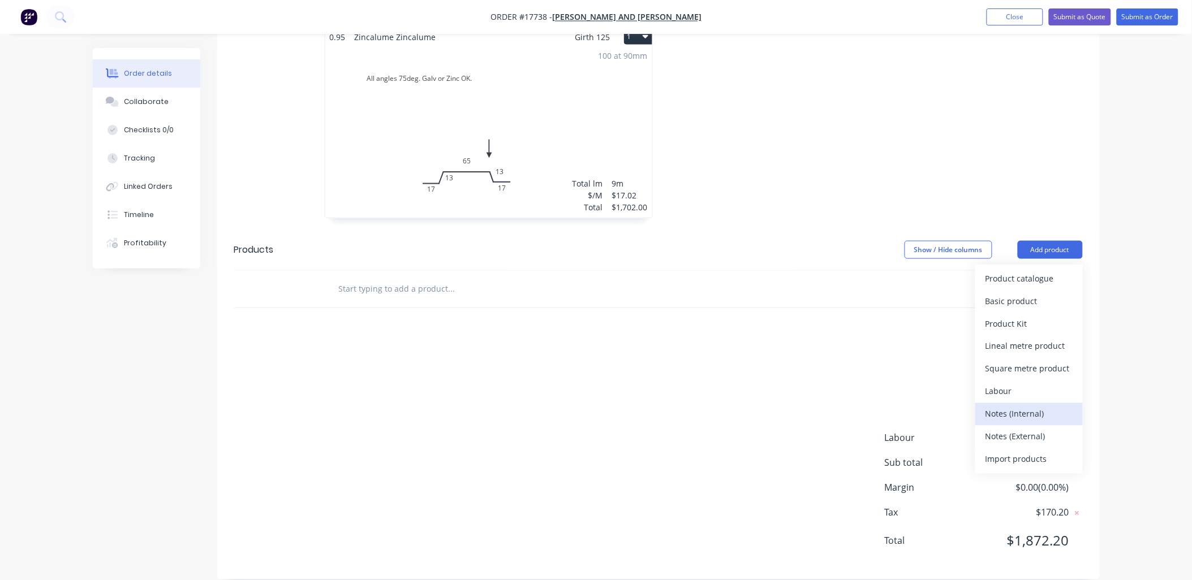
drag, startPoint x: 1019, startPoint y: 401, endPoint x: 890, endPoint y: 371, distance: 132.4
click at [1015, 406] on div "Notes (Internal)" at bounding box center [1028, 414] width 87 height 16
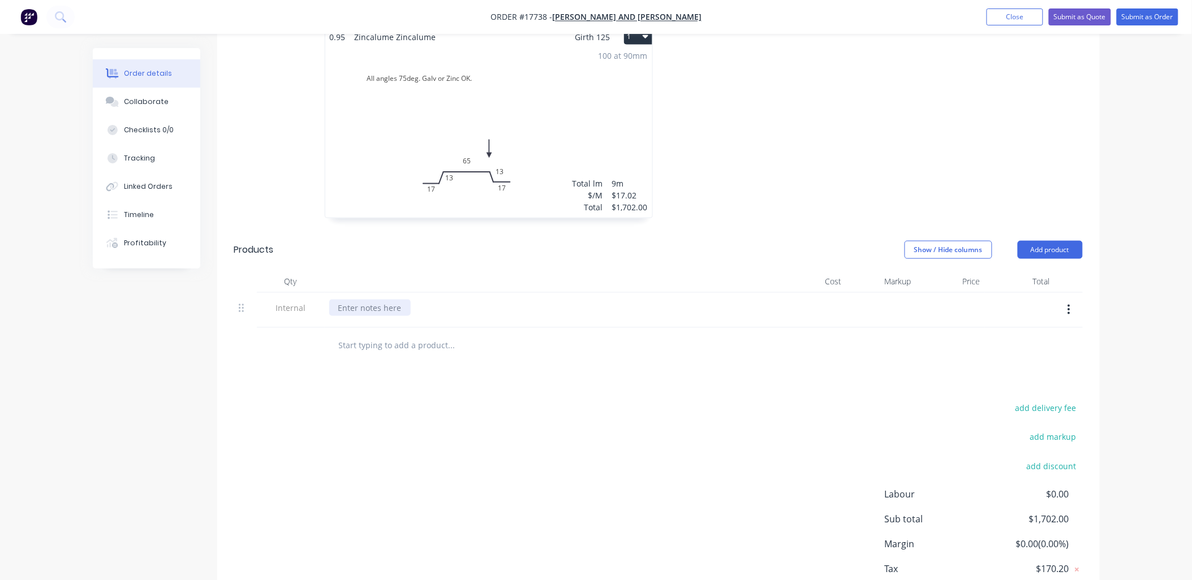
click at [395, 300] on div at bounding box center [369, 308] width 81 height 16
drag, startPoint x: 460, startPoint y: 291, endPoint x: 405, endPoint y: 295, distance: 55.0
click at [402, 300] on div "CHECK PRICE b4 sending invoice" at bounding box center [399, 308] width 141 height 16
click at [393, 300] on div "CHECK PRICE b4 SENDING INVOICE" at bounding box center [404, 308] width 150 height 16
click at [678, 369] on div "Drawings Add drawing 0.95 Zincalume Zincalume Girth 125 1 All angles 75deg. Gal…" at bounding box center [658, 312] width 882 height 649
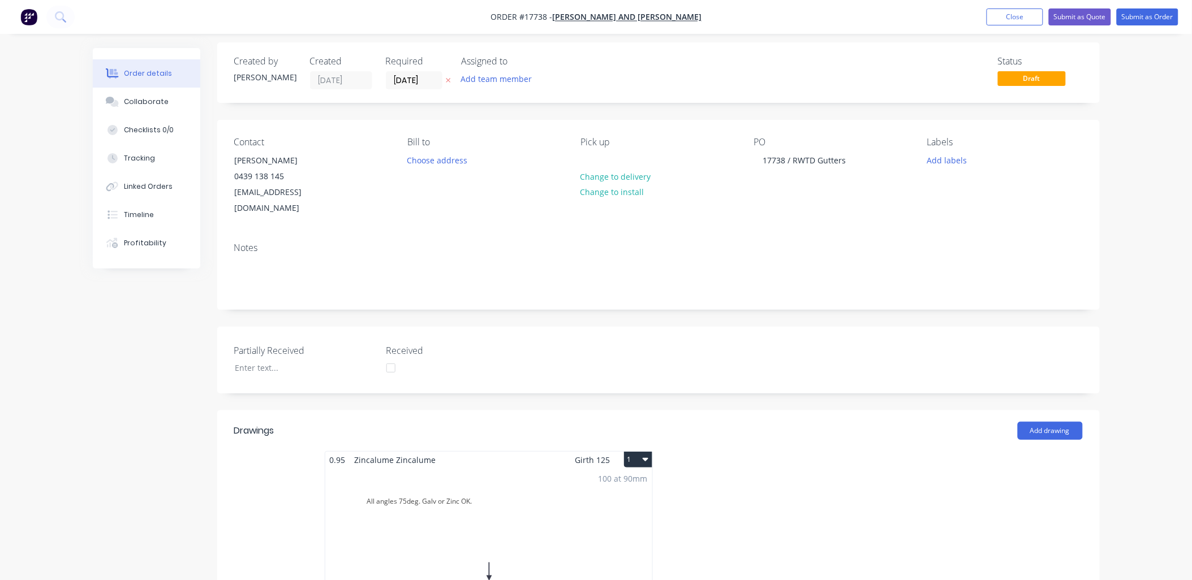
scroll to position [0, 0]
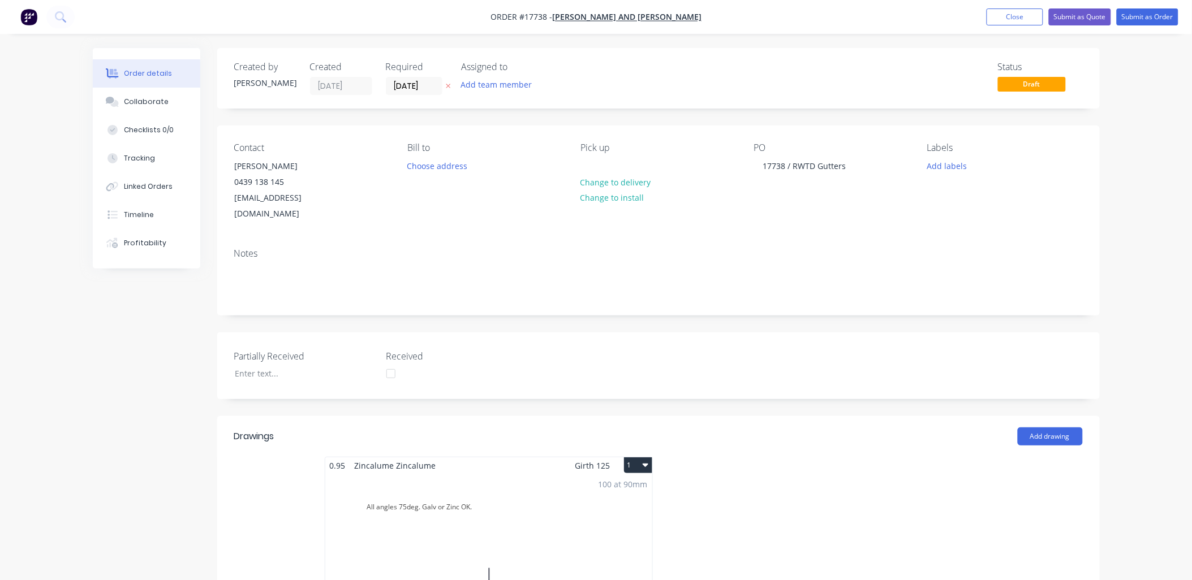
click at [449, 83] on icon "button" at bounding box center [448, 86] width 5 height 7
click at [432, 91] on input at bounding box center [416, 85] width 61 height 17
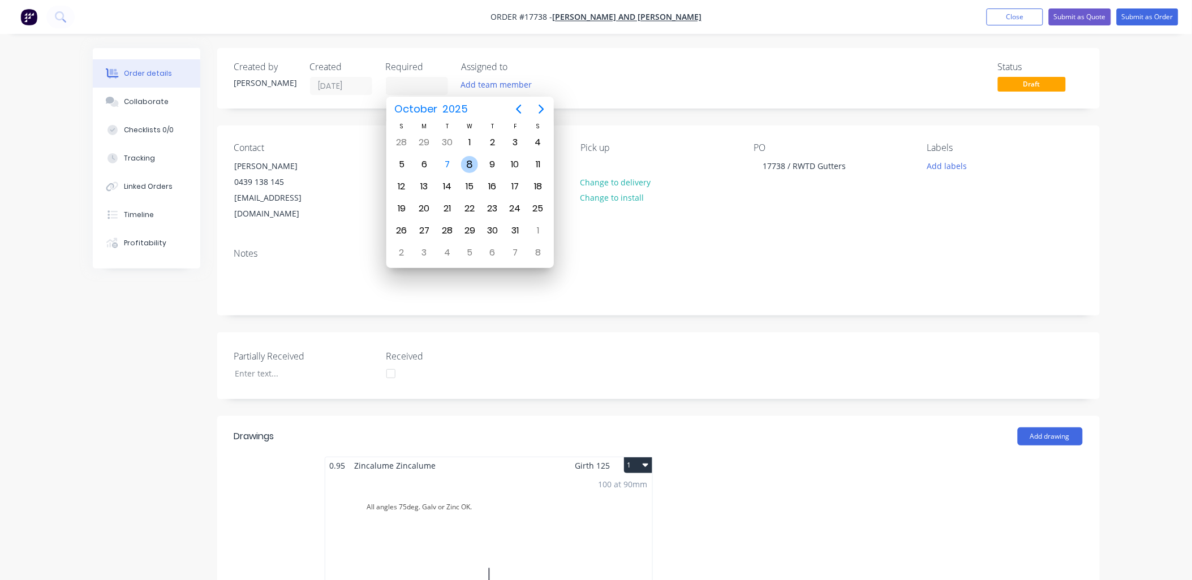
click at [471, 161] on div "8" at bounding box center [469, 164] width 17 height 17
type input "08/10/25"
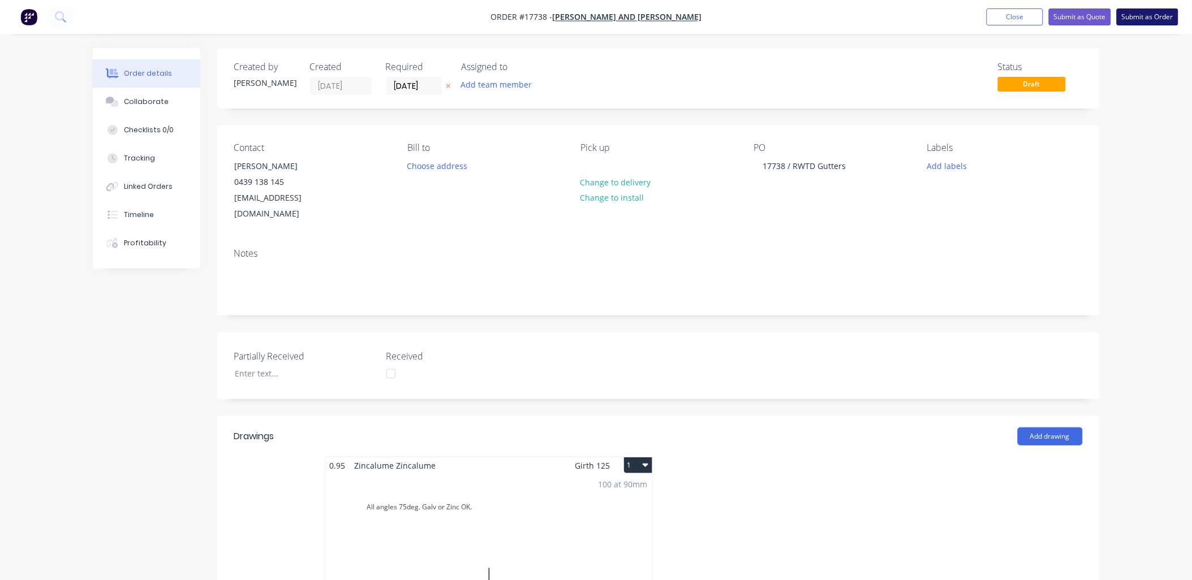
click at [1151, 17] on button "Submit as Order" at bounding box center [1148, 16] width 62 height 17
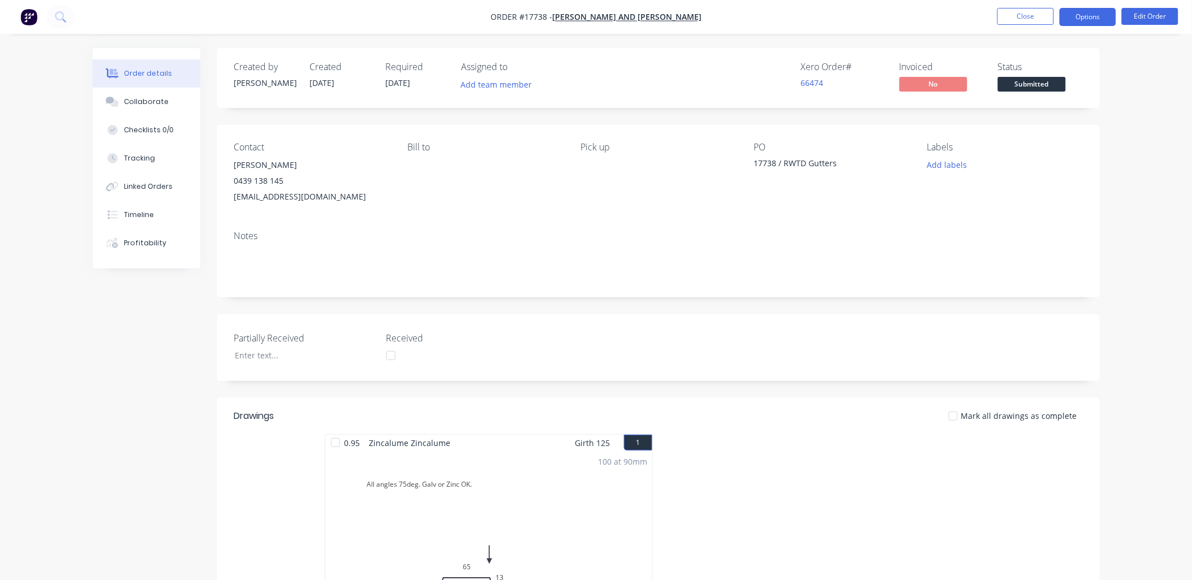
click at [1079, 18] on button "Options" at bounding box center [1088, 17] width 57 height 18
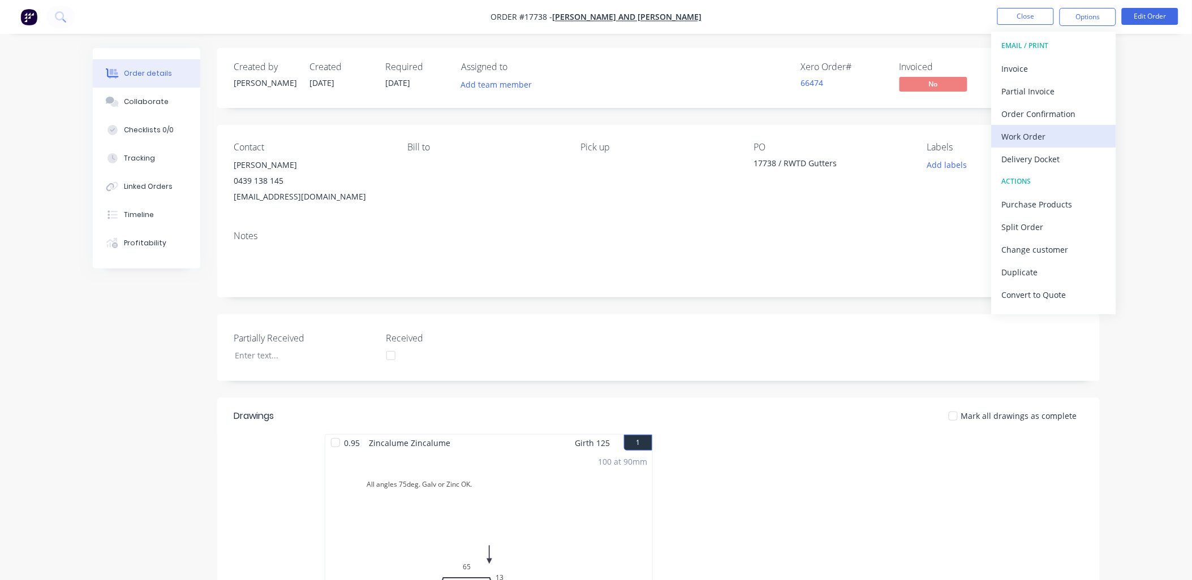
click at [1050, 129] on div "Work Order" at bounding box center [1054, 136] width 104 height 16
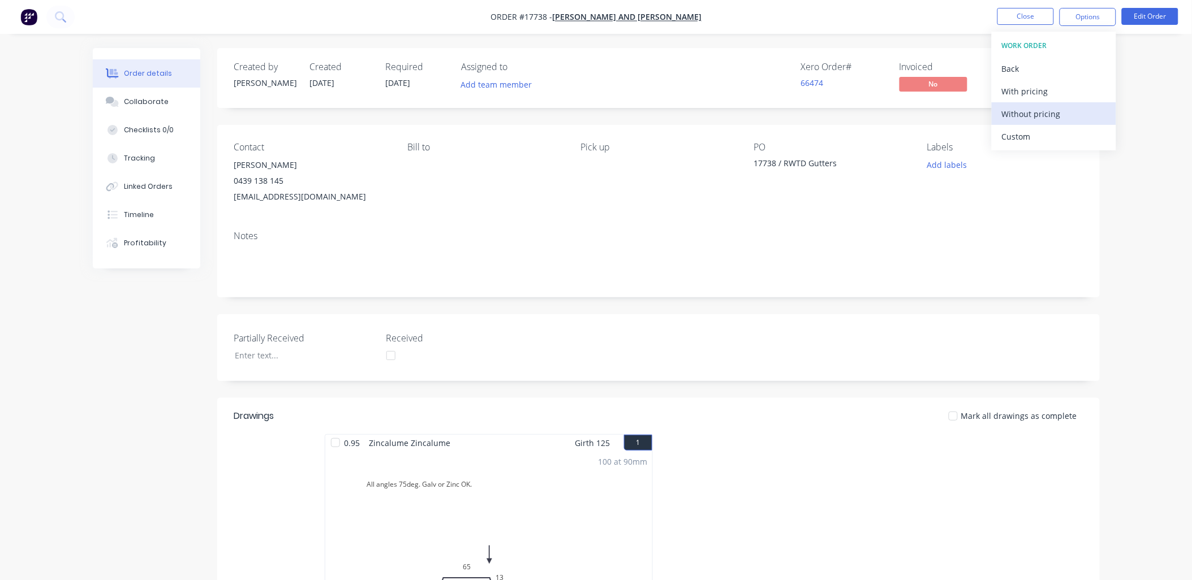
click at [1056, 111] on div "Without pricing" at bounding box center [1054, 114] width 104 height 16
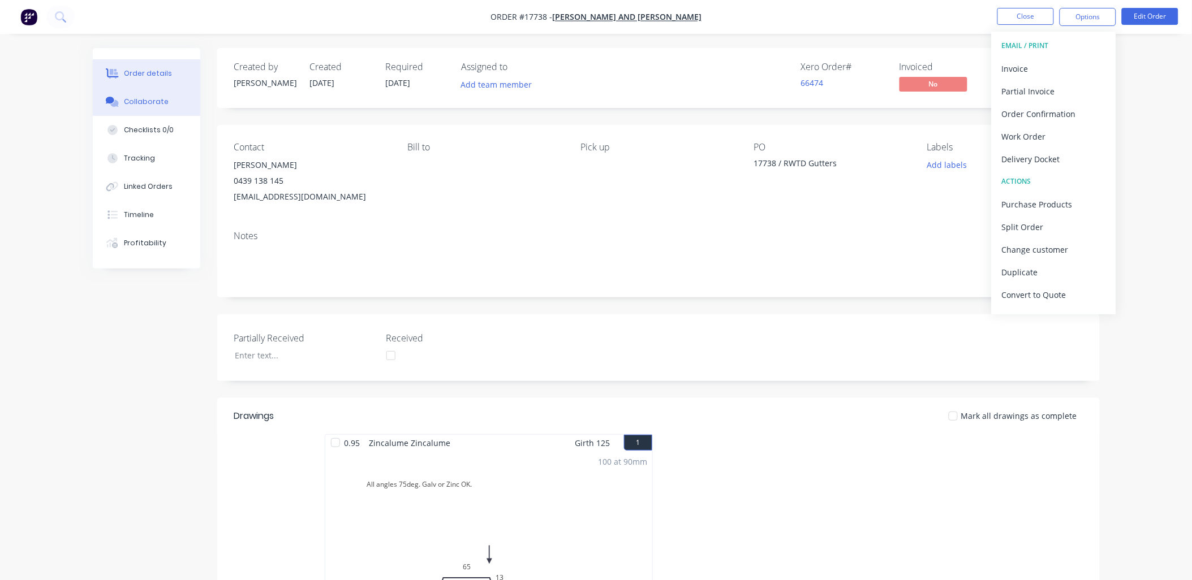
click at [166, 101] on button "Collaborate" at bounding box center [146, 102] width 107 height 28
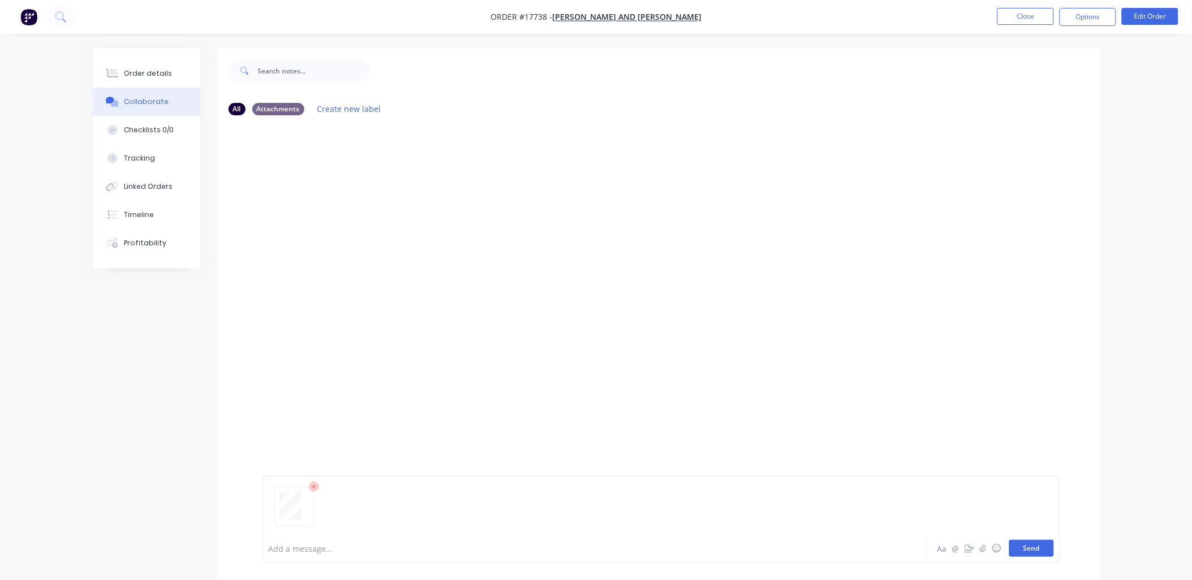
click at [1034, 546] on button "Send" at bounding box center [1031, 548] width 45 height 17
click at [139, 71] on div "Order details" at bounding box center [148, 73] width 48 height 10
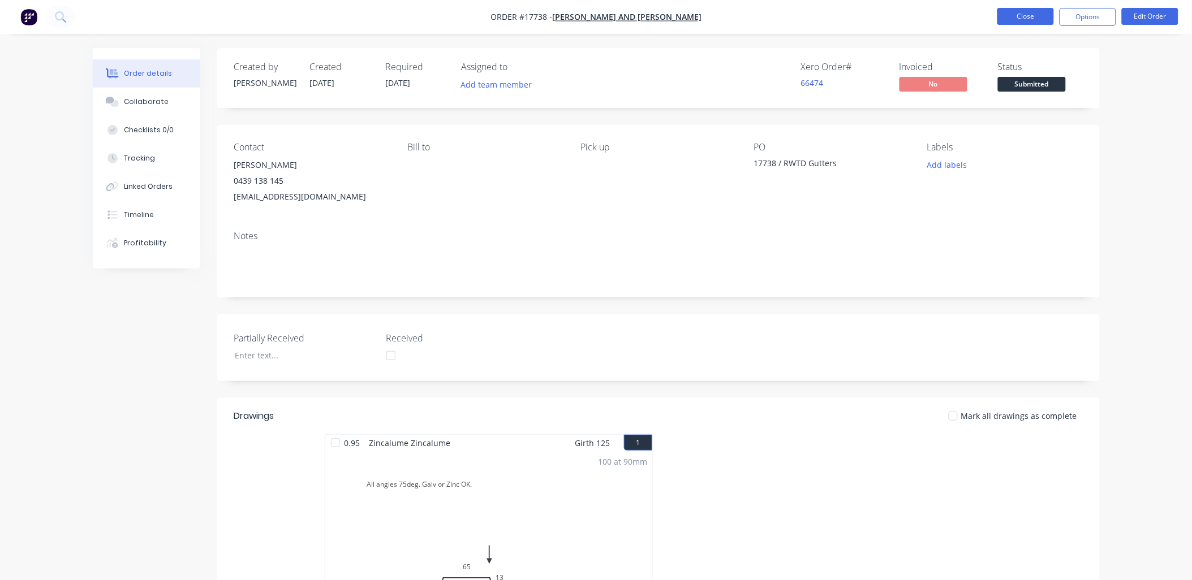
click at [1024, 16] on button "Close" at bounding box center [1025, 16] width 57 height 17
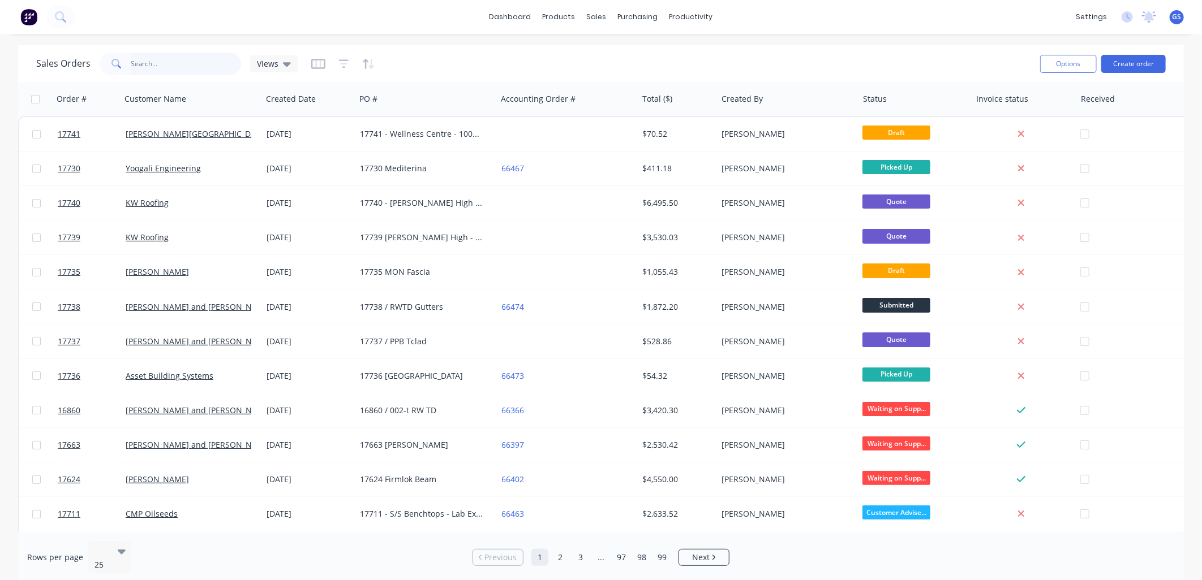
click at [174, 68] on input "text" at bounding box center [186, 64] width 110 height 23
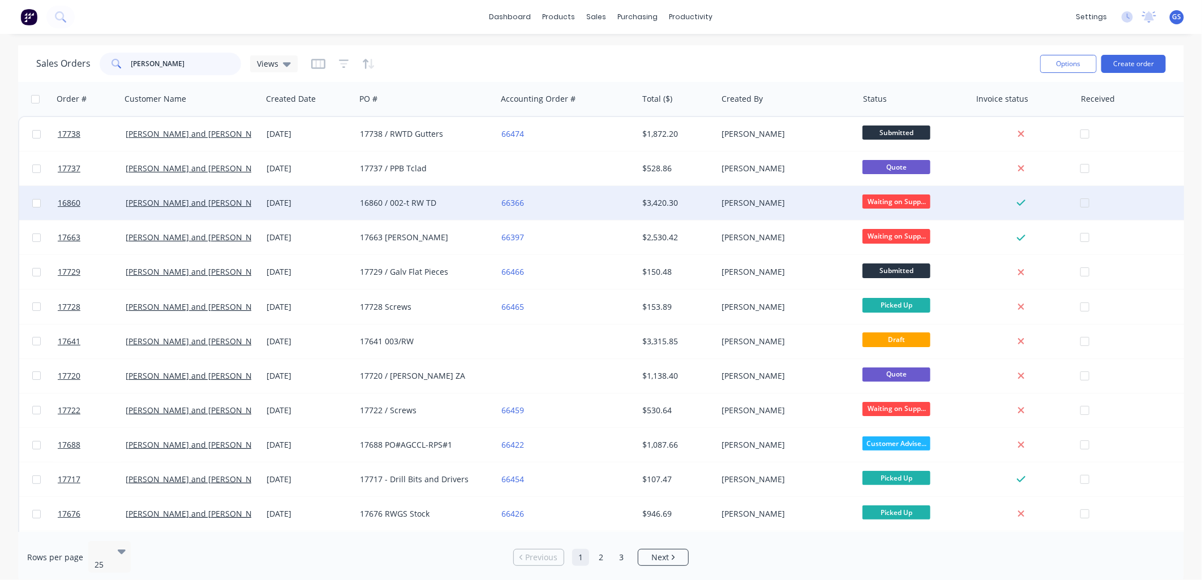
type input "jay"
click at [462, 205] on div "16860 / 002-t RW TD" at bounding box center [423, 202] width 126 height 11
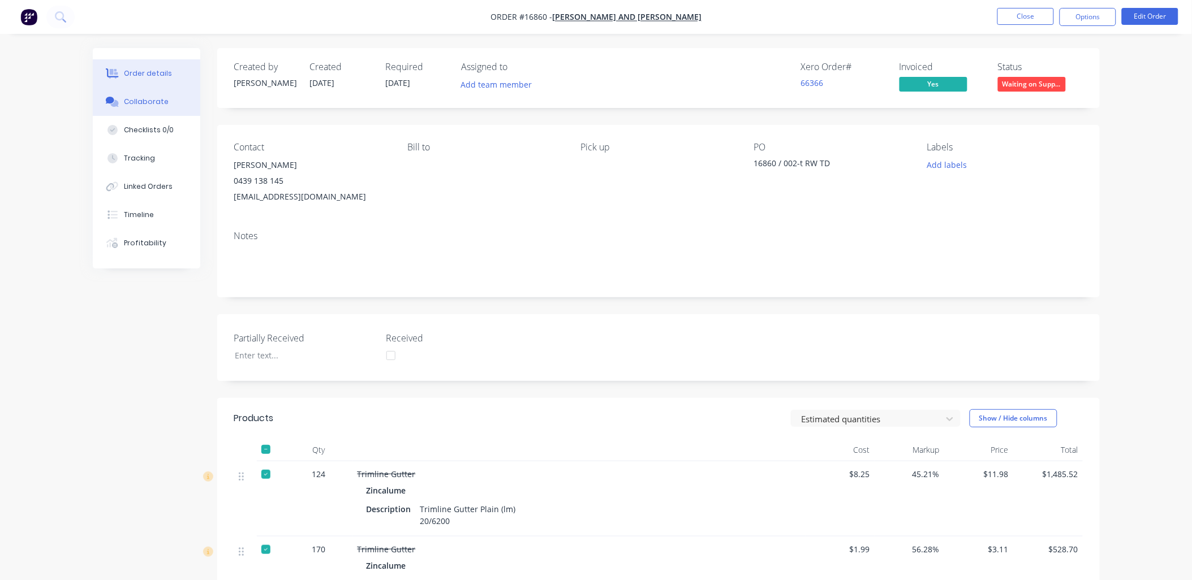
click at [161, 103] on div "Collaborate" at bounding box center [146, 102] width 45 height 10
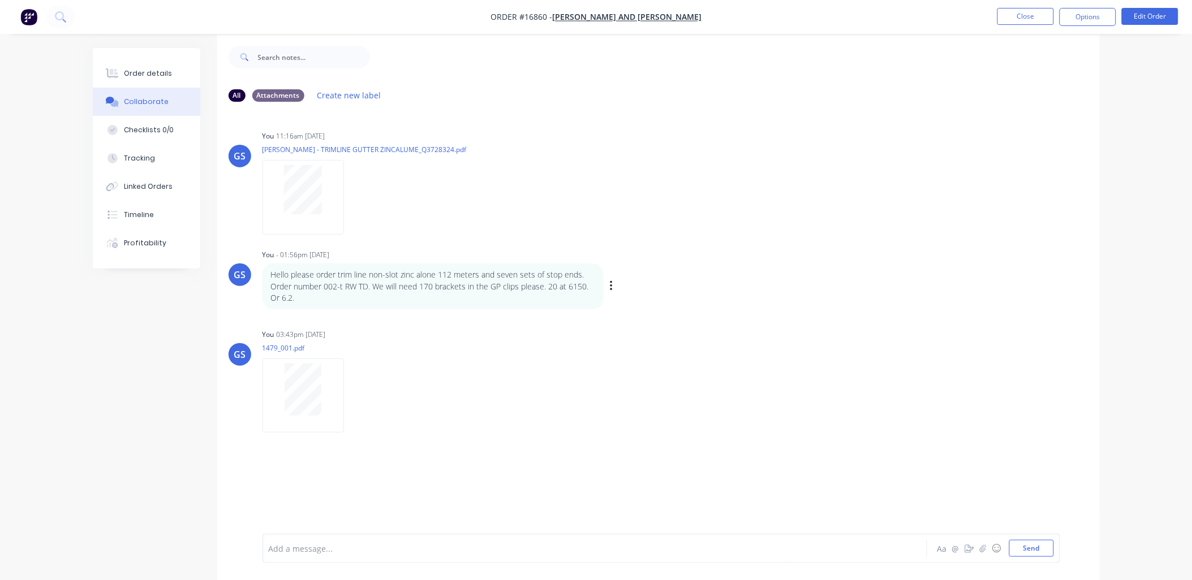
scroll to position [18, 0]
click at [161, 77] on div "Order details" at bounding box center [148, 73] width 48 height 10
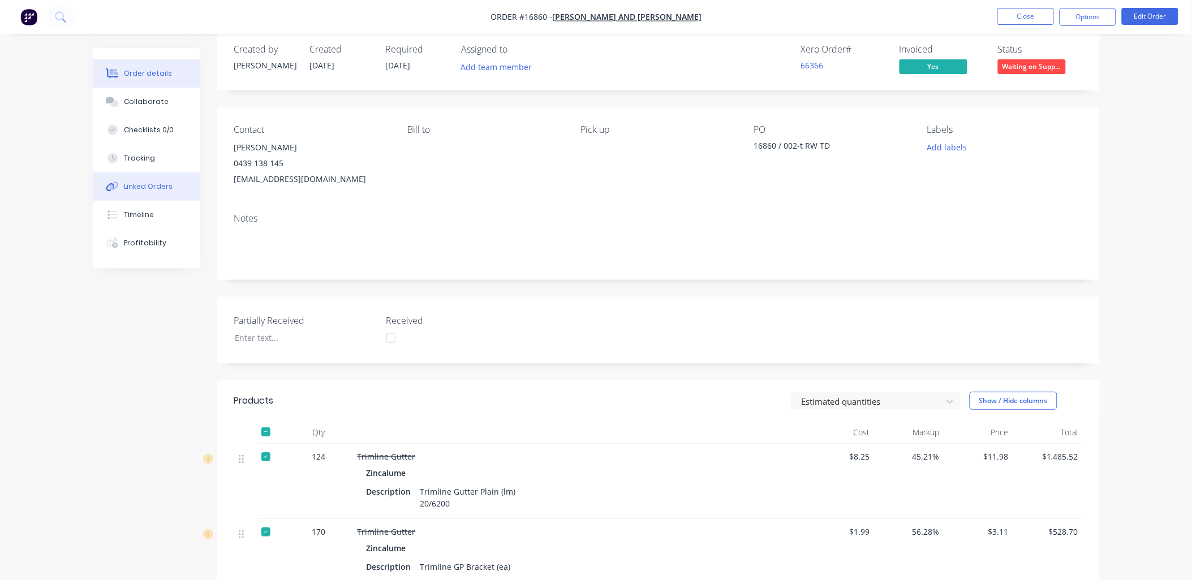
click at [152, 183] on div "Linked Orders" at bounding box center [148, 187] width 49 height 10
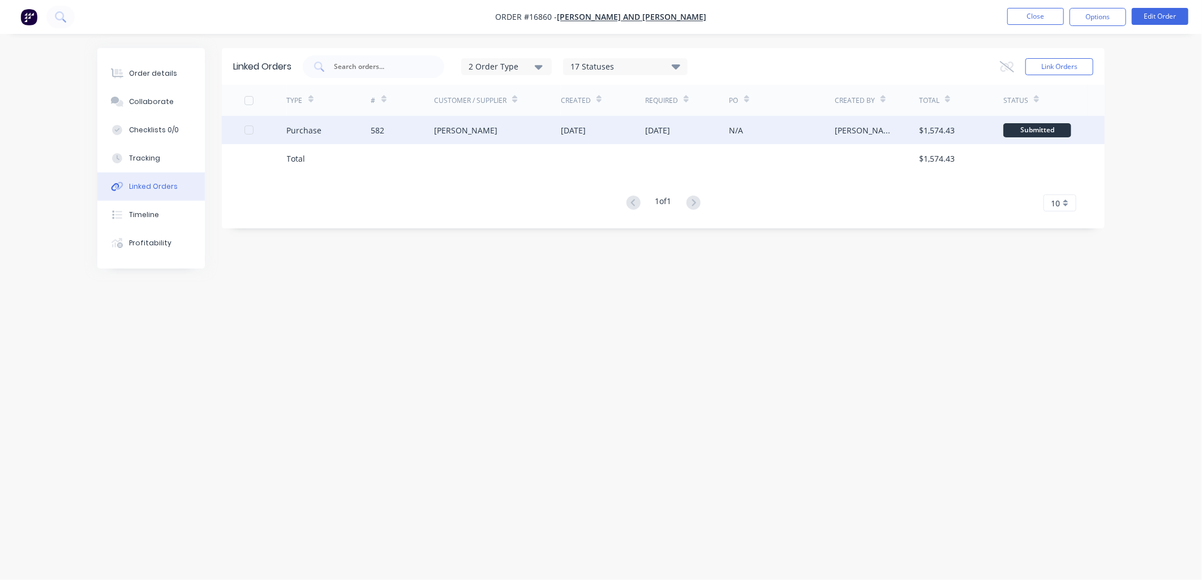
click at [480, 127] on div "Lysaght VIC" at bounding box center [497, 130] width 127 height 28
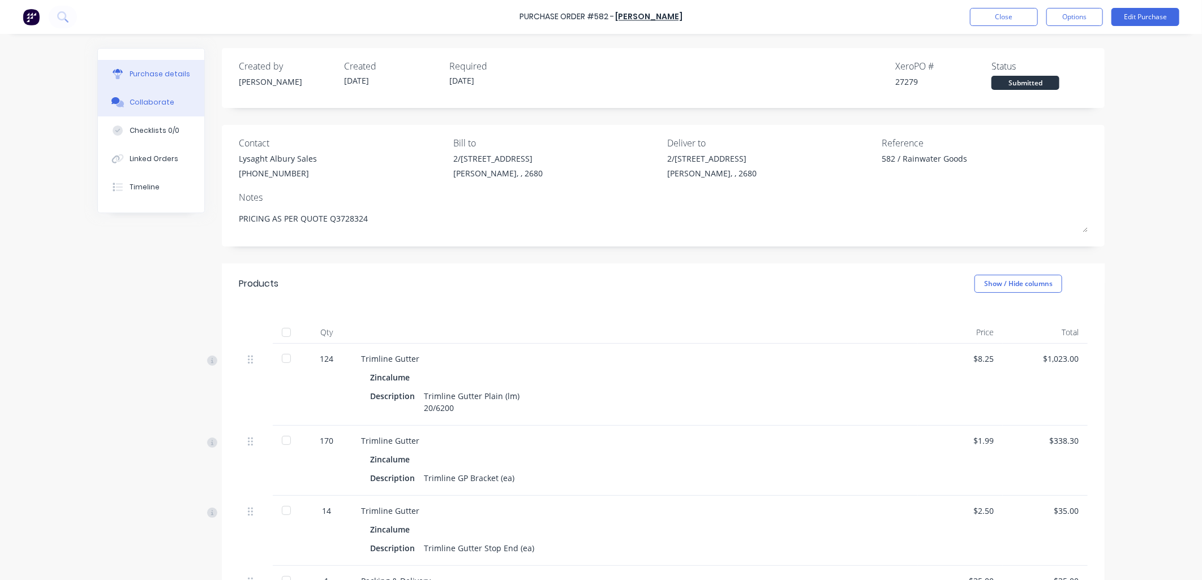
click at [162, 102] on div "Collaborate" at bounding box center [152, 102] width 45 height 10
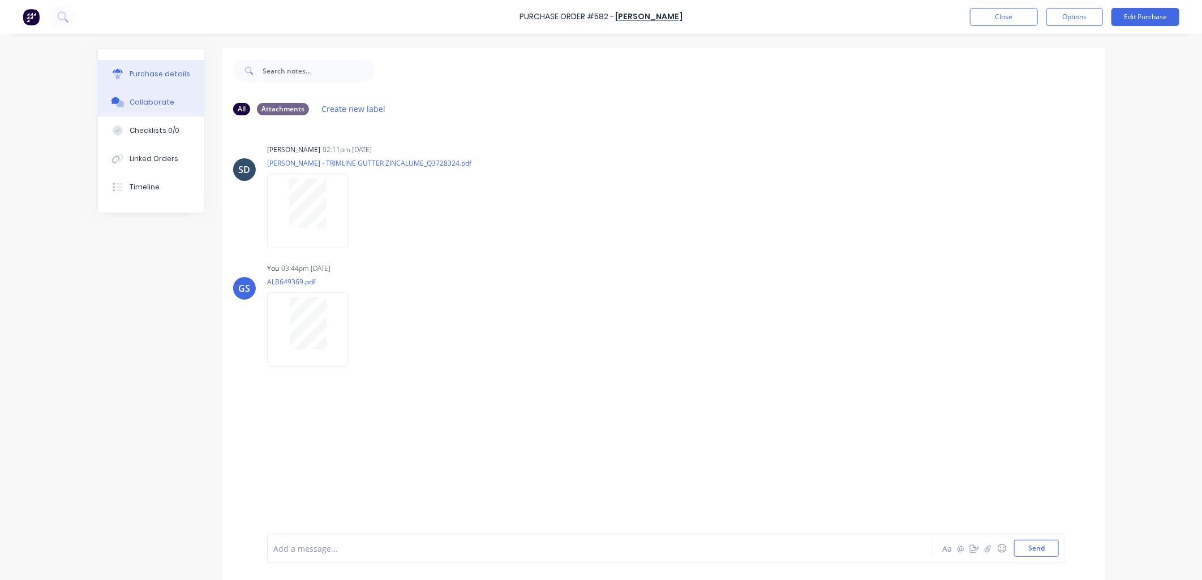
click at [166, 77] on div "Purchase details" at bounding box center [160, 74] width 61 height 10
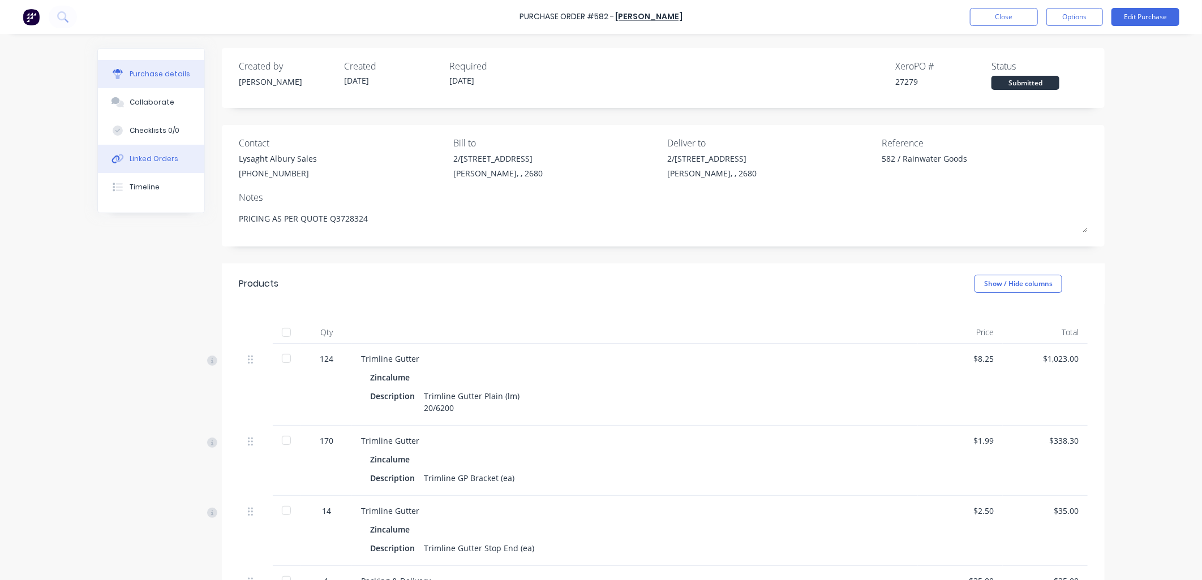
click at [169, 150] on button "Linked Orders" at bounding box center [151, 159] width 106 height 28
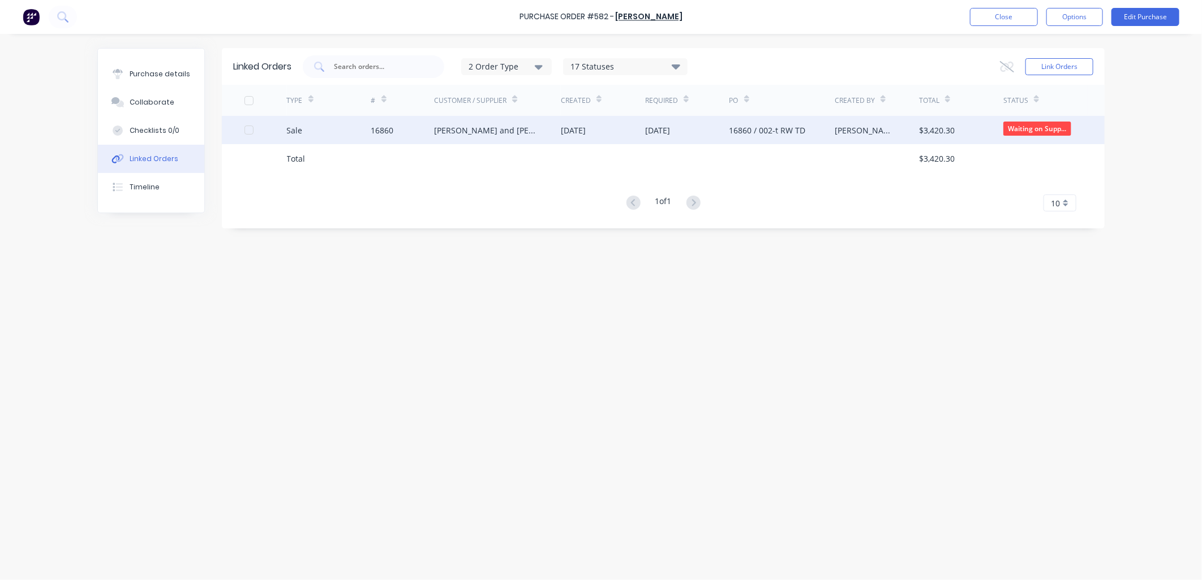
click at [512, 122] on div "Jay and Penny Sargeant" at bounding box center [497, 130] width 127 height 28
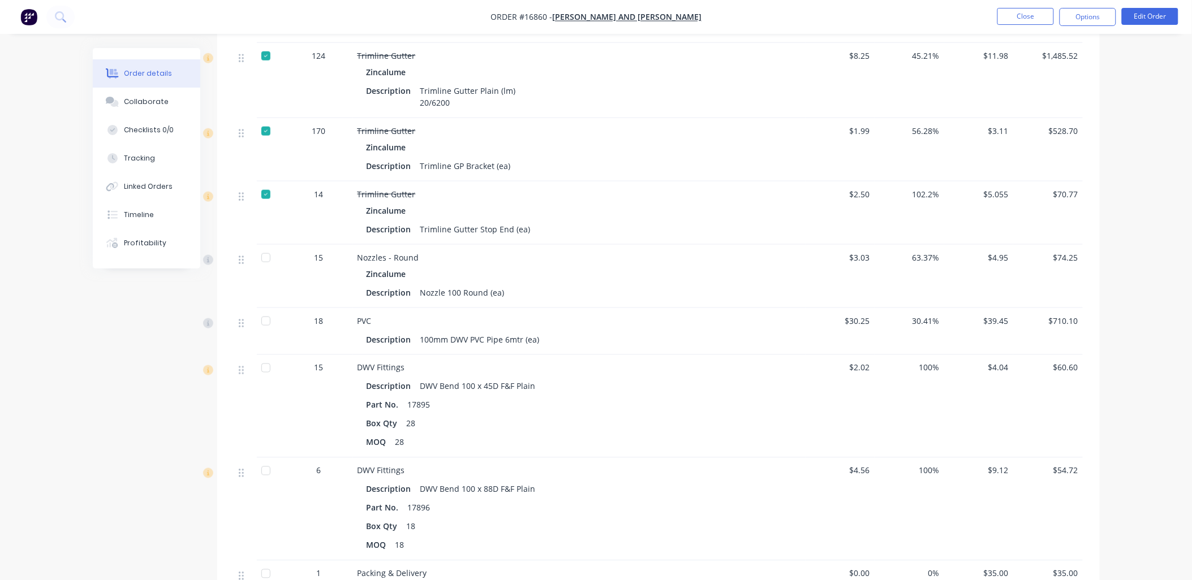
scroll to position [204, 0]
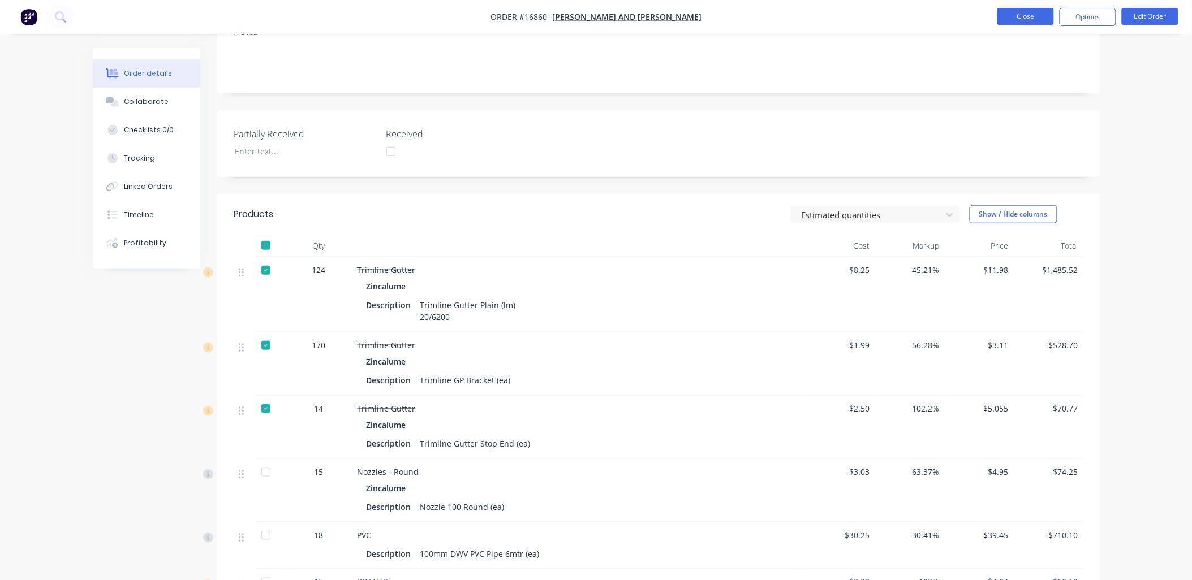
click at [1033, 13] on button "Close" at bounding box center [1025, 16] width 57 height 17
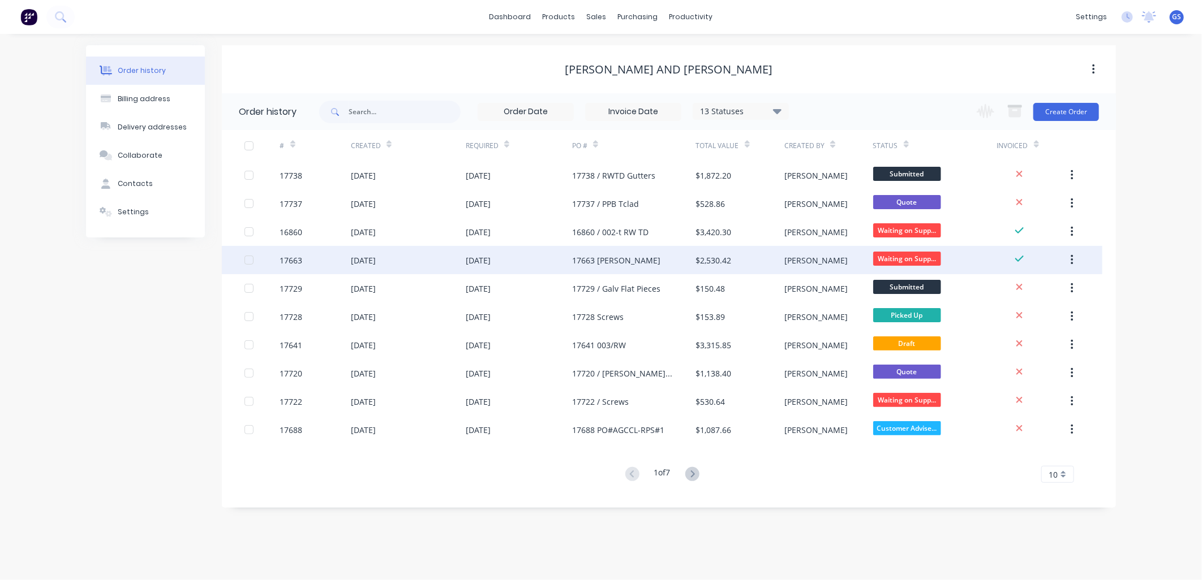
click at [602, 266] on div "17663 Simone" at bounding box center [634, 260] width 124 height 28
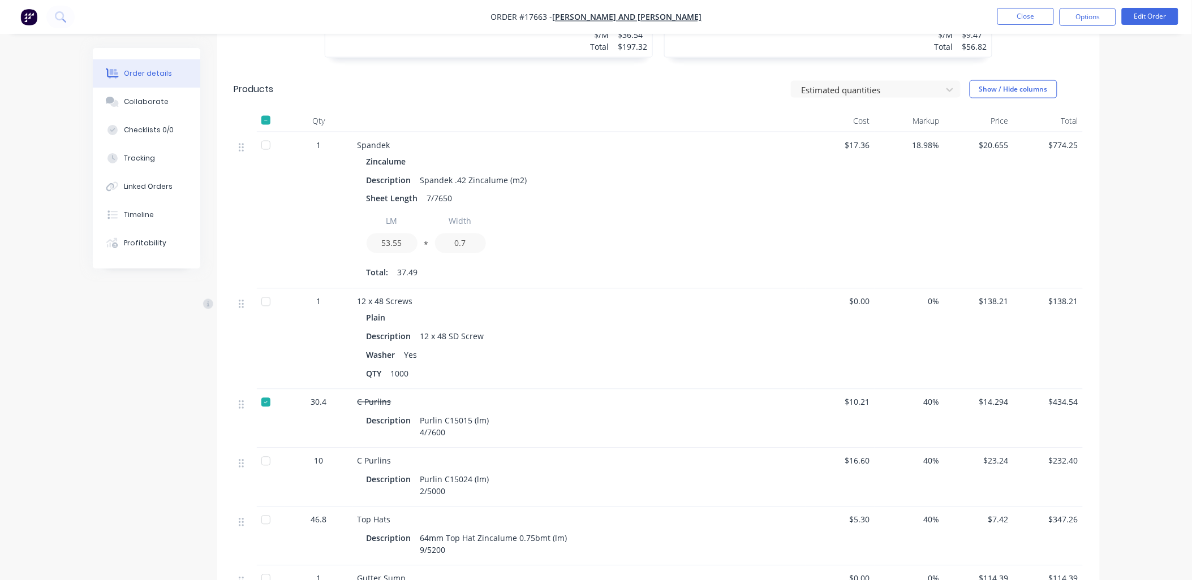
scroll to position [264, 0]
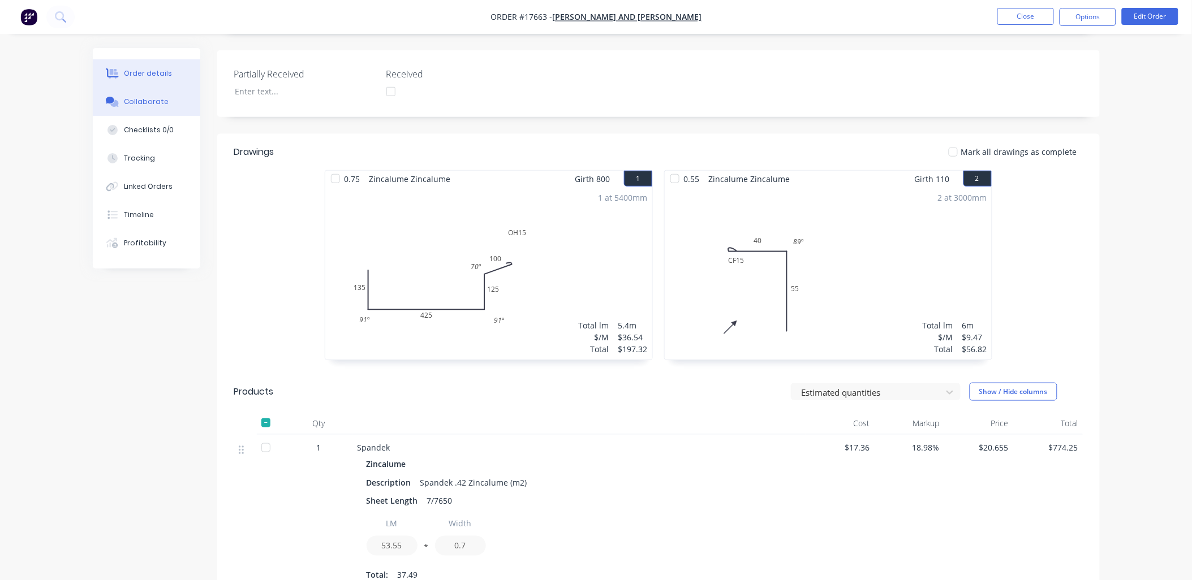
click at [149, 103] on div "Collaborate" at bounding box center [146, 102] width 45 height 10
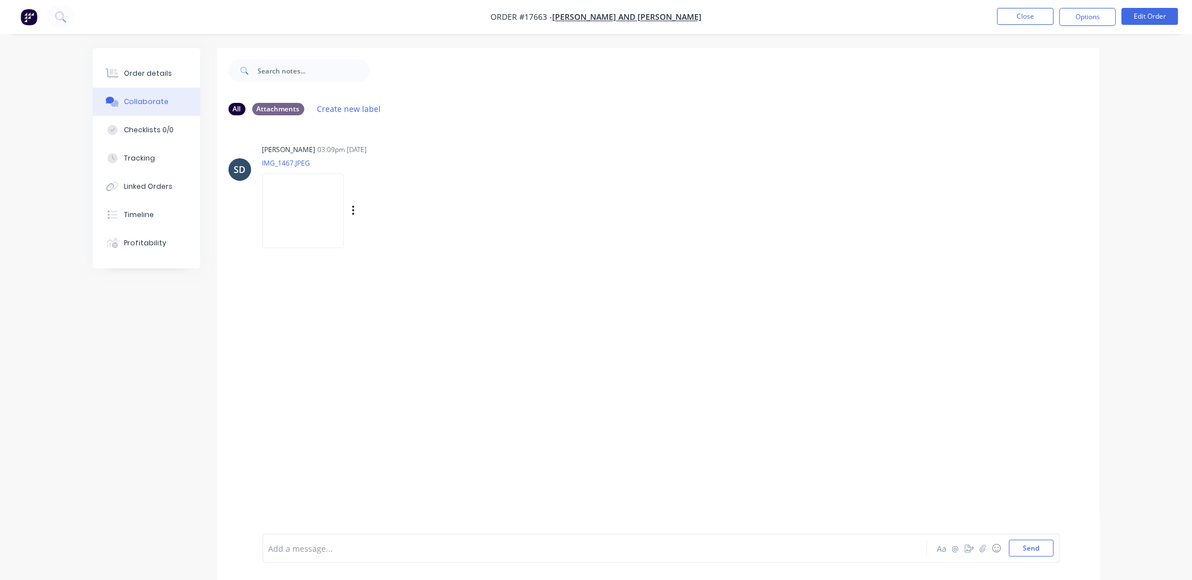
click at [300, 212] on img at bounding box center [302, 211] width 81 height 74
click at [144, 74] on div "Order details" at bounding box center [148, 73] width 48 height 10
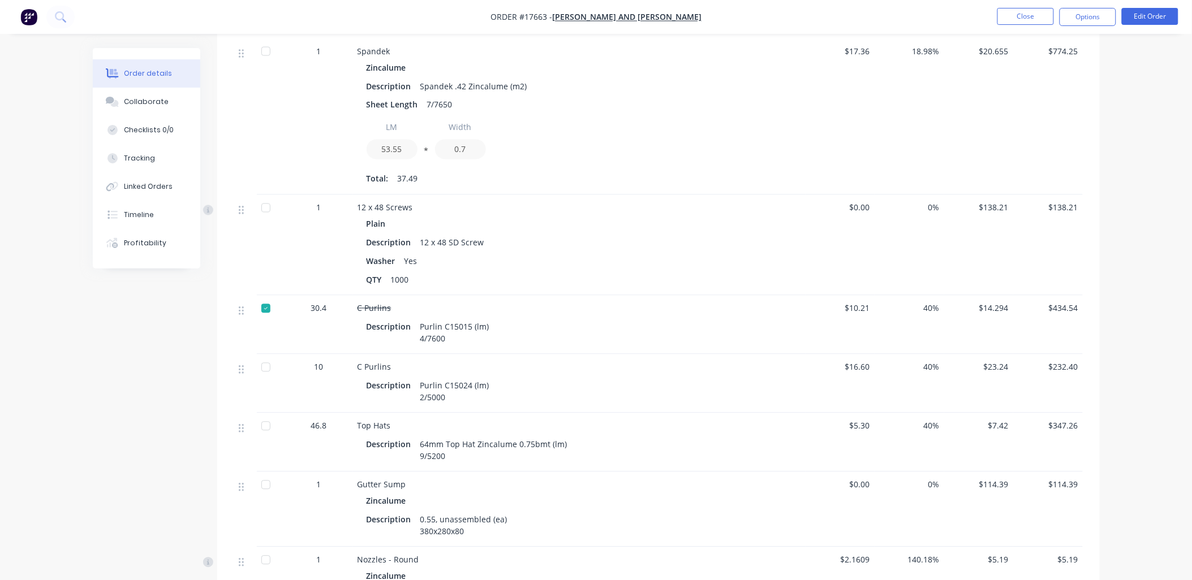
scroll to position [754, 0]
